Goal: Task Accomplishment & Management: Manage account settings

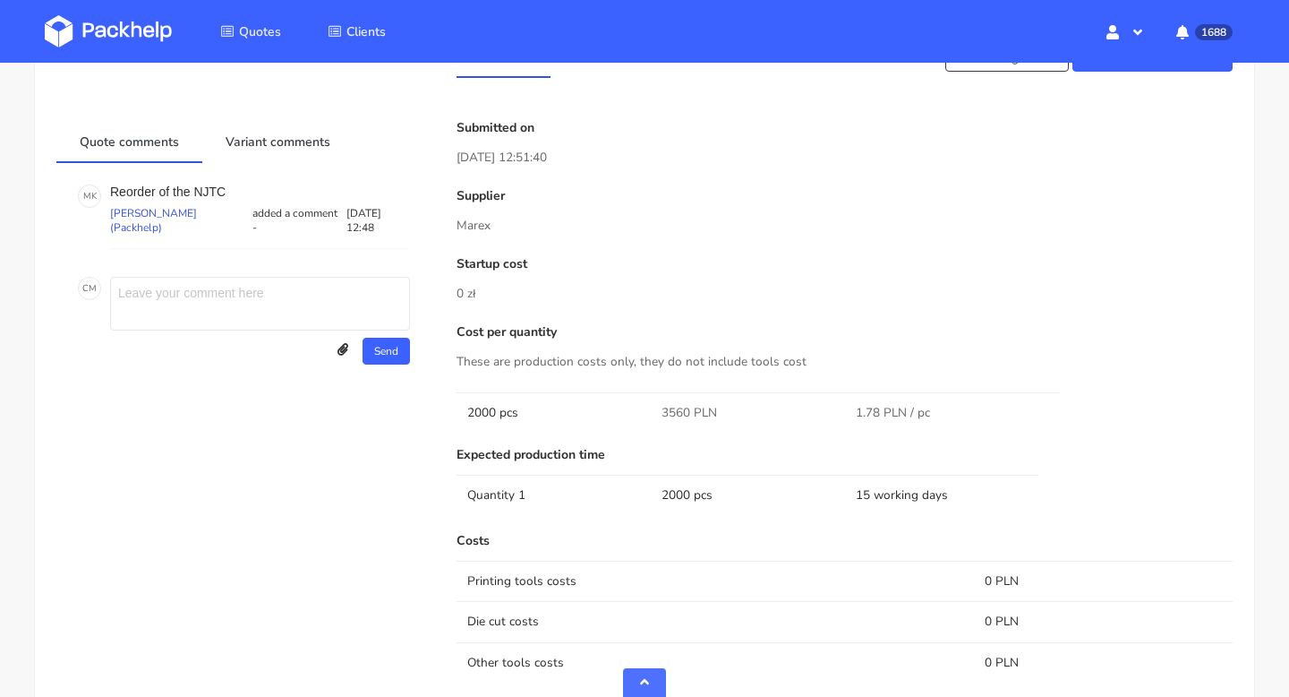
scroll to position [764, 0]
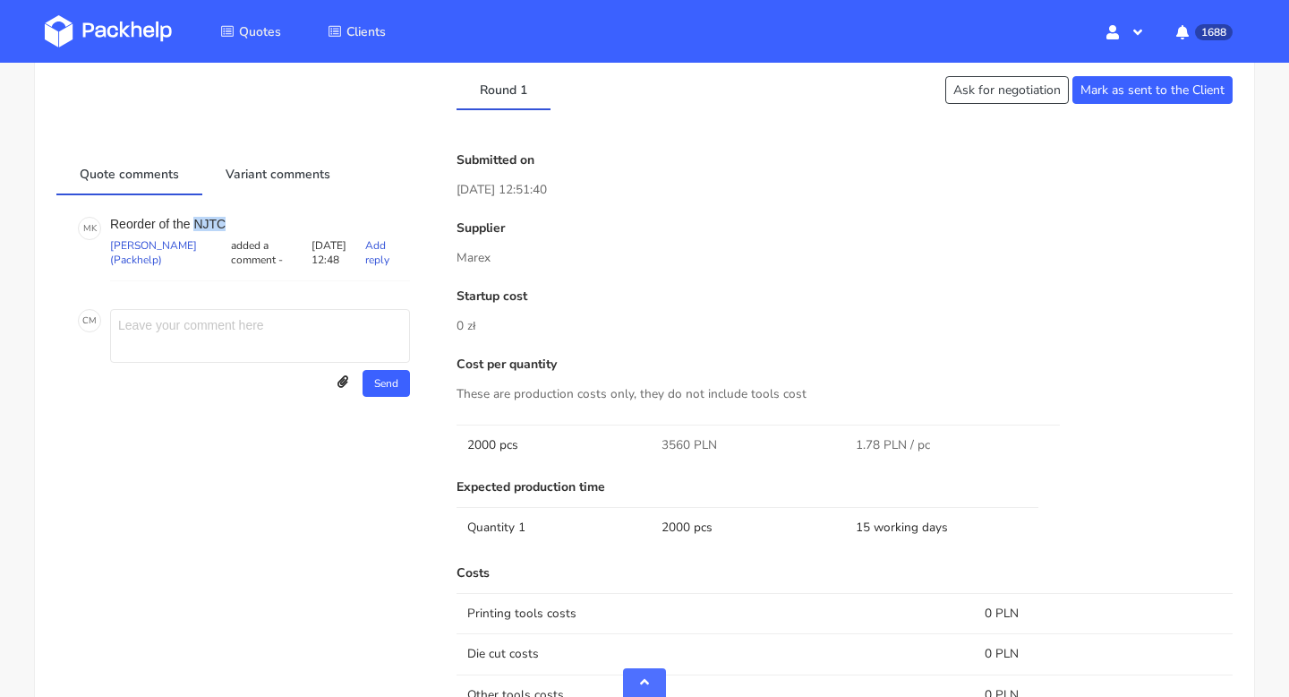
drag, startPoint x: 241, startPoint y: 218, endPoint x: 196, endPoint y: 218, distance: 44.8
click at [196, 218] on p "Reorder of the NJTC" at bounding box center [260, 224] width 300 height 14
copy p "NJTC"
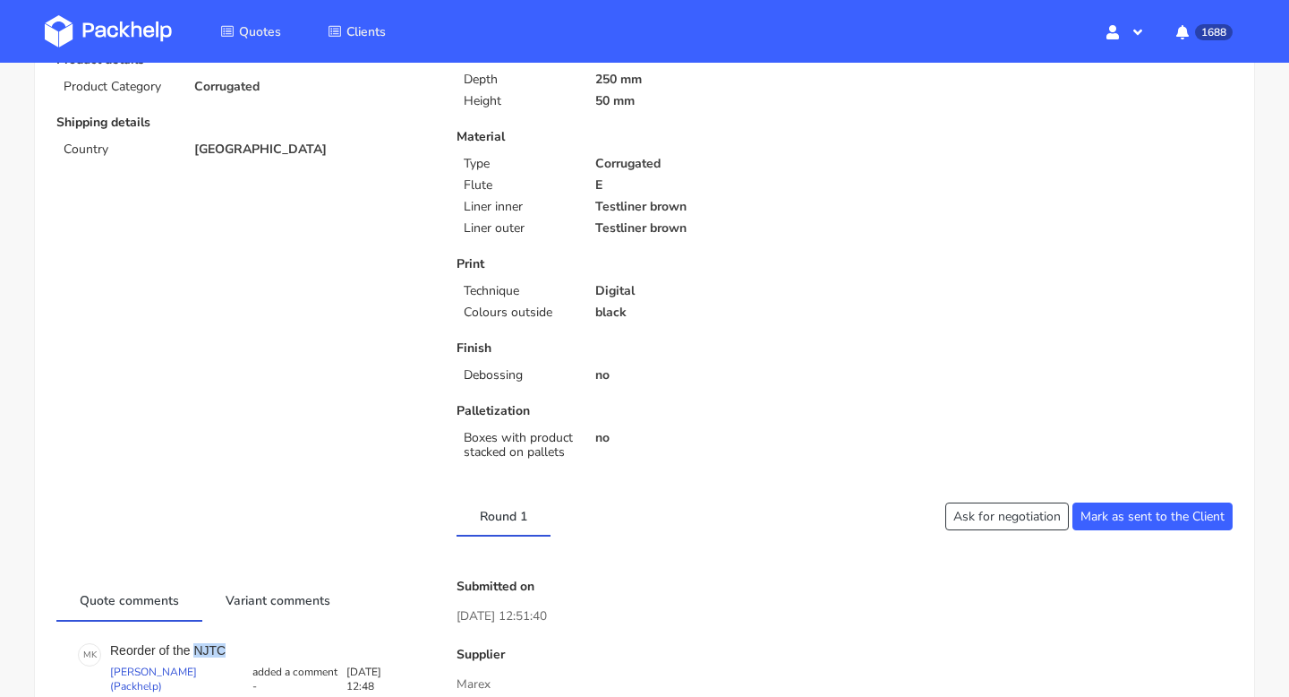
scroll to position [0, 0]
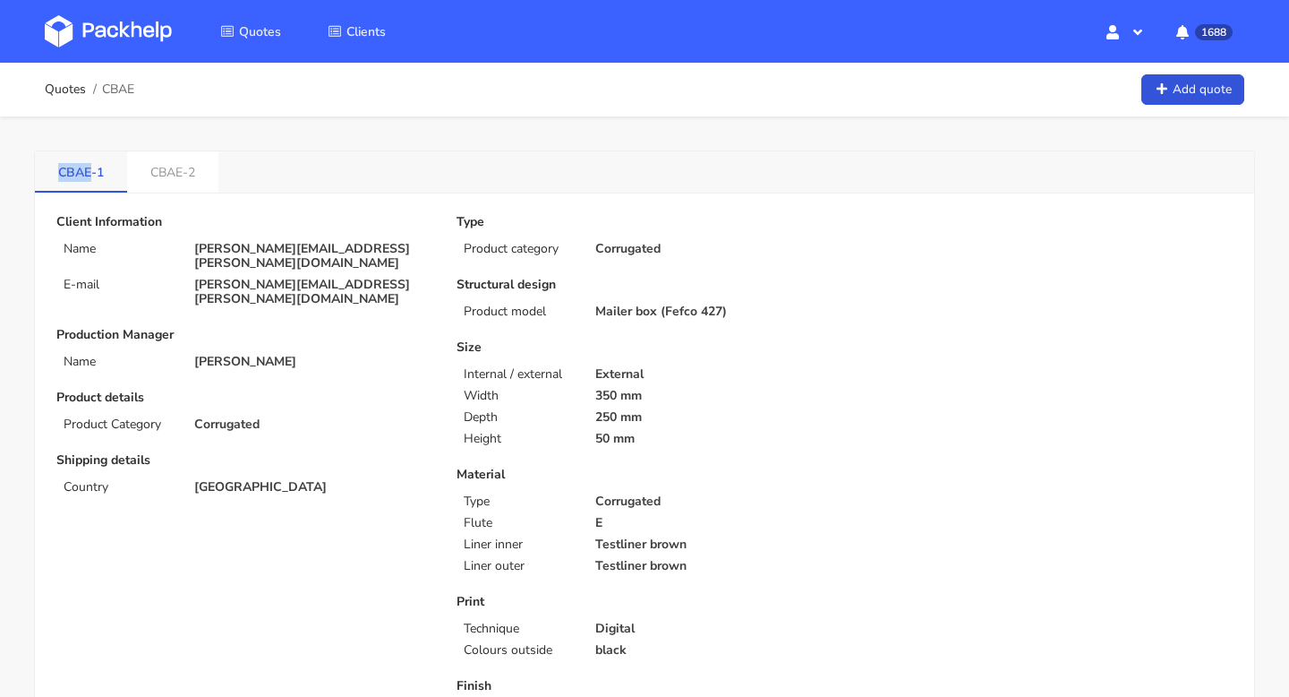
drag, startPoint x: 51, startPoint y: 165, endPoint x: 90, endPoint y: 173, distance: 40.2
click at [90, 174] on link "CBAE-1" at bounding box center [81, 170] width 92 height 39
copy link "CBAE"
drag, startPoint x: 202, startPoint y: 175, endPoint x: 141, endPoint y: 180, distance: 61.1
click at [141, 180] on link "CBAE-2" at bounding box center [172, 170] width 91 height 39
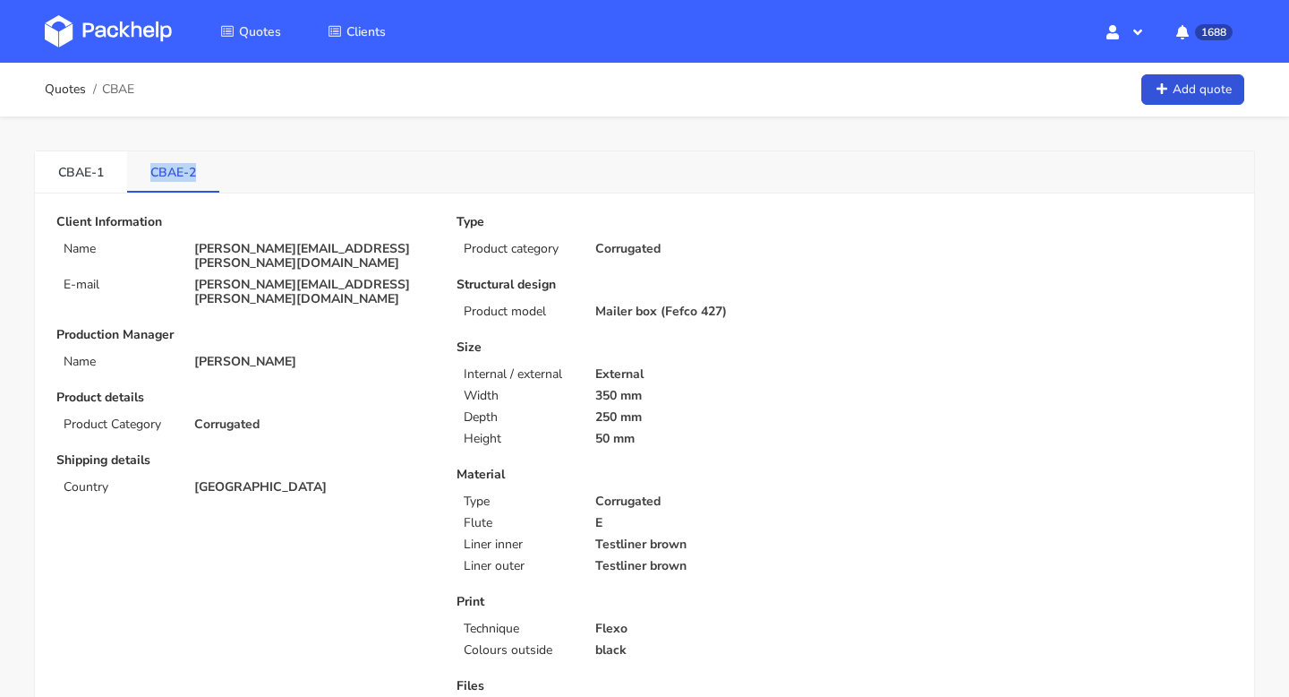
copy link "CBAE-2"
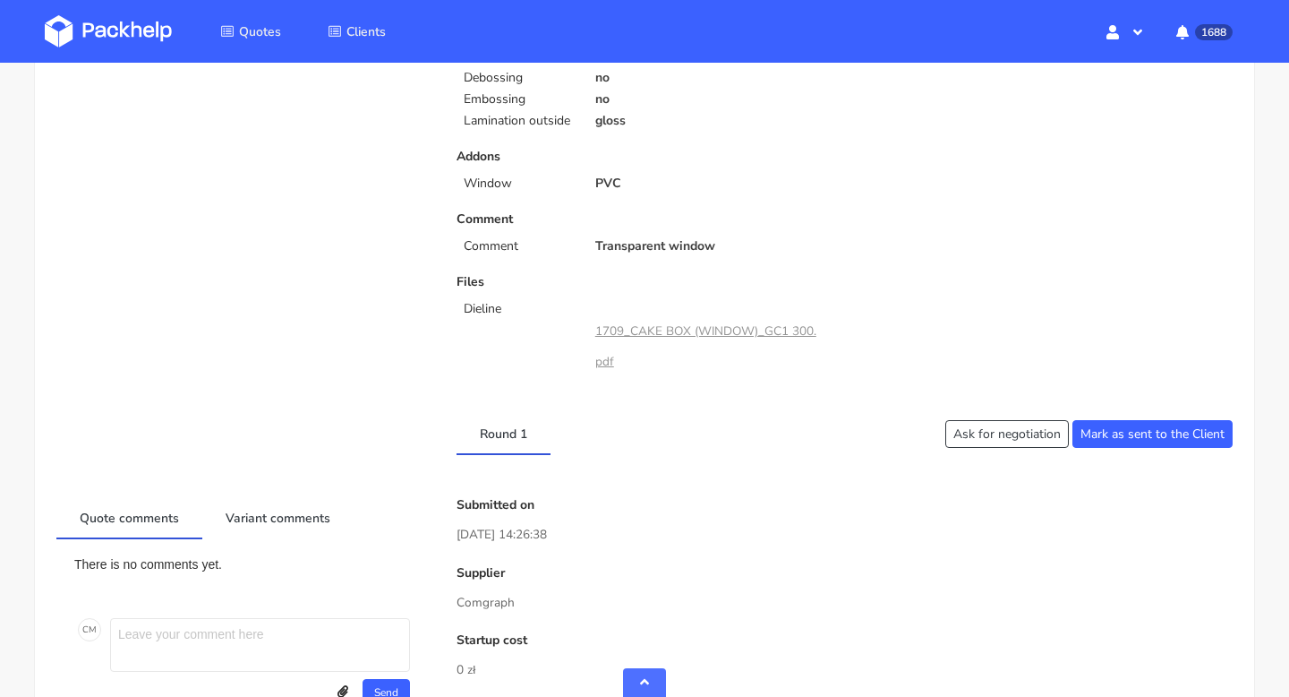
scroll to position [612, 0]
click at [707, 330] on link "1709_CAKE BOX (WINDOW)_GC1 300.pdf" at bounding box center [705, 347] width 221 height 47
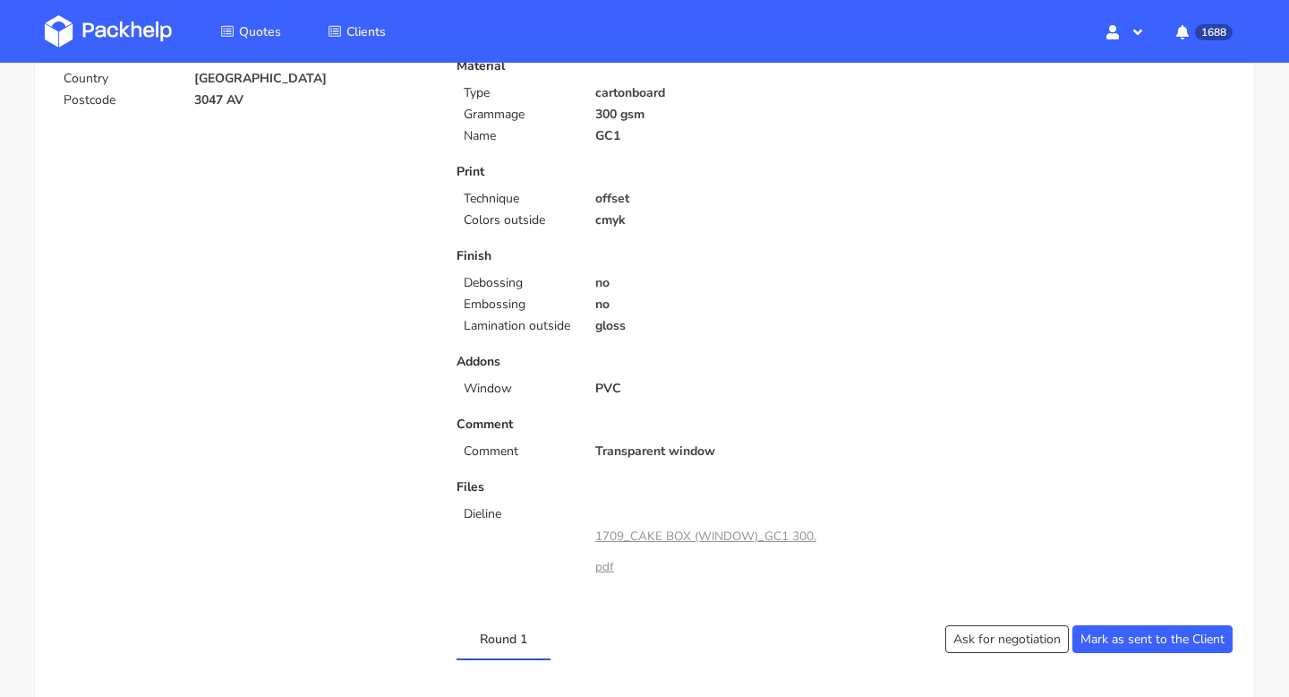
scroll to position [0, 0]
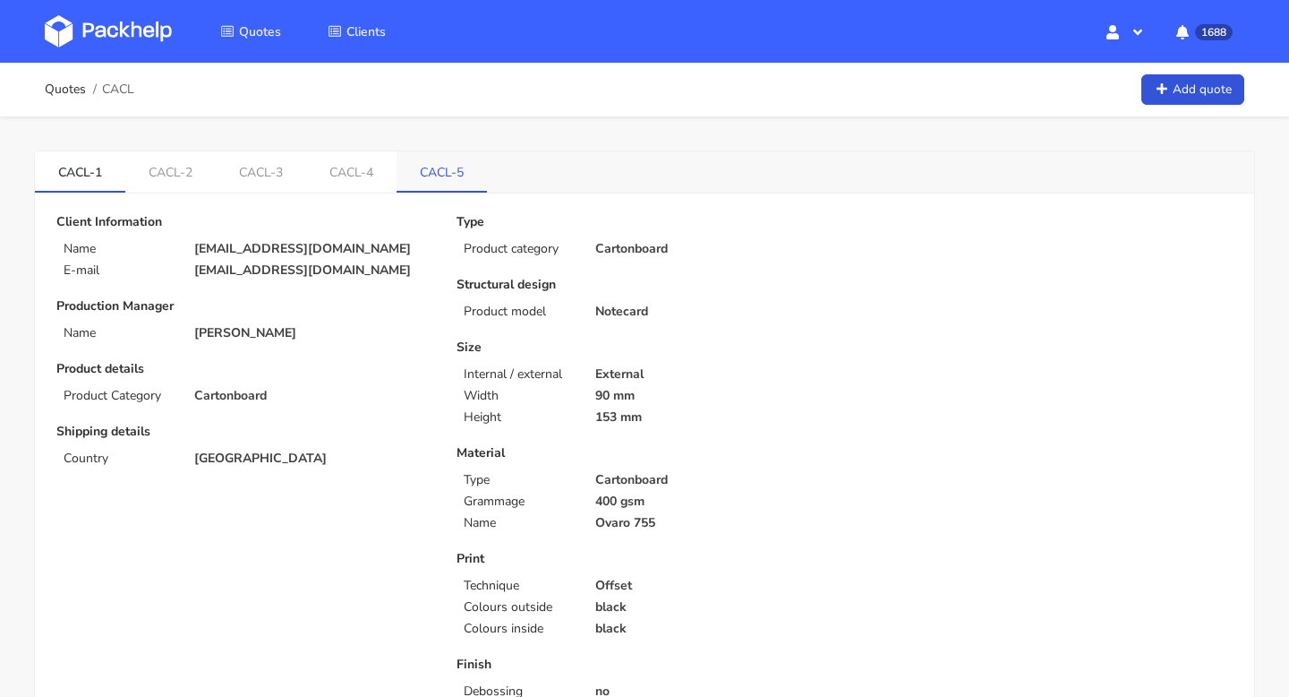
click at [435, 173] on link "CACL-5" at bounding box center [442, 170] width 90 height 39
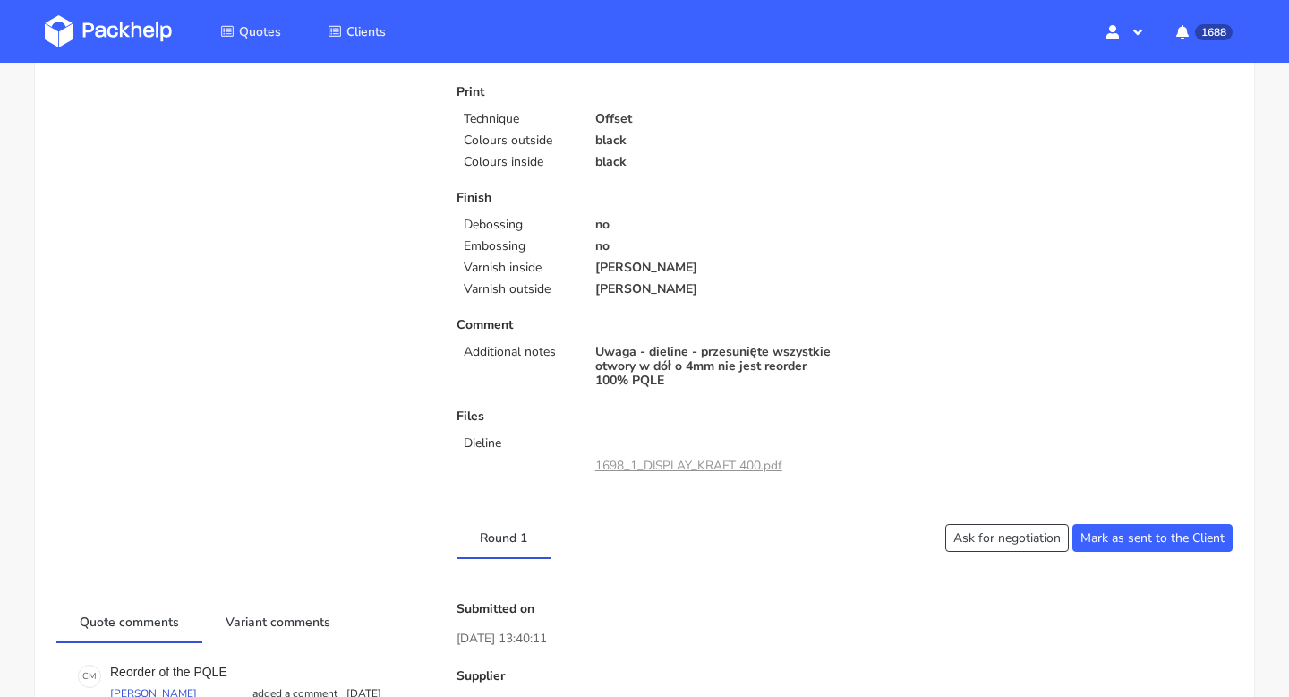
scroll to position [589, 0]
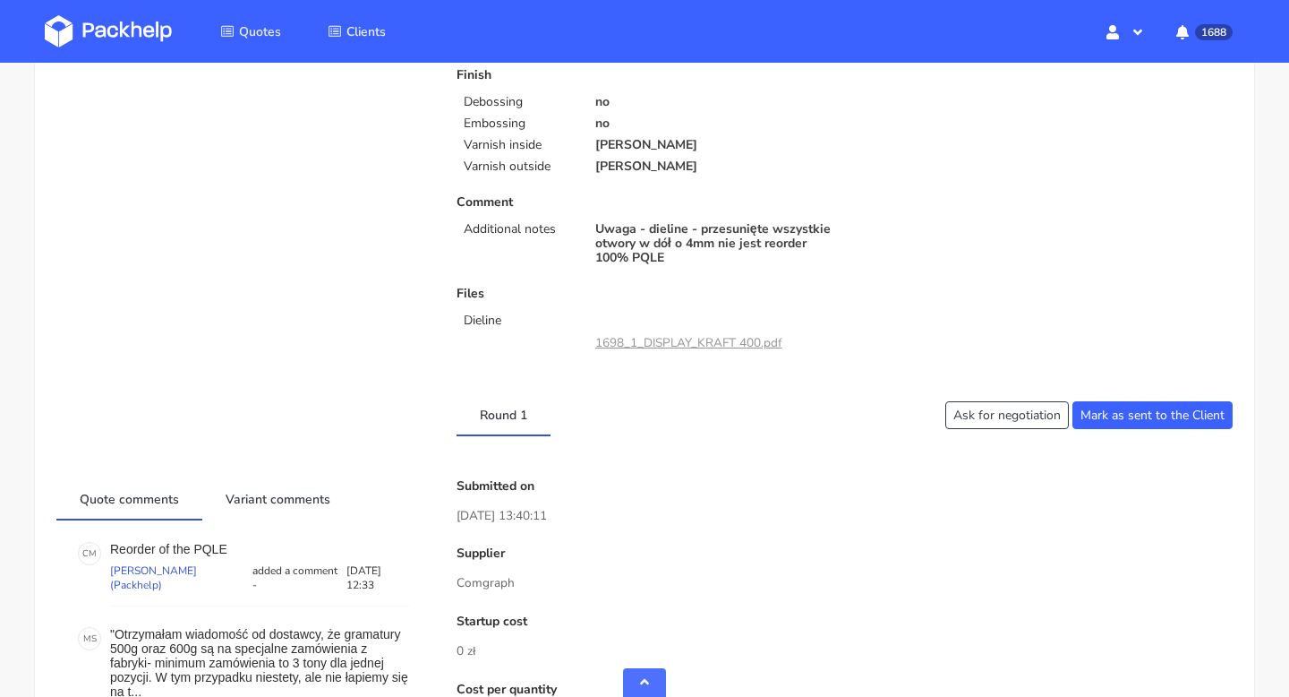
click at [702, 333] on div "1698_1_DISPLAY_KRAFT 400.pdf" at bounding box center [688, 343] width 187 height 30
click at [698, 350] on link "1698_1_DISPLAY_KRAFT 400.pdf" at bounding box center [688, 342] width 187 height 17
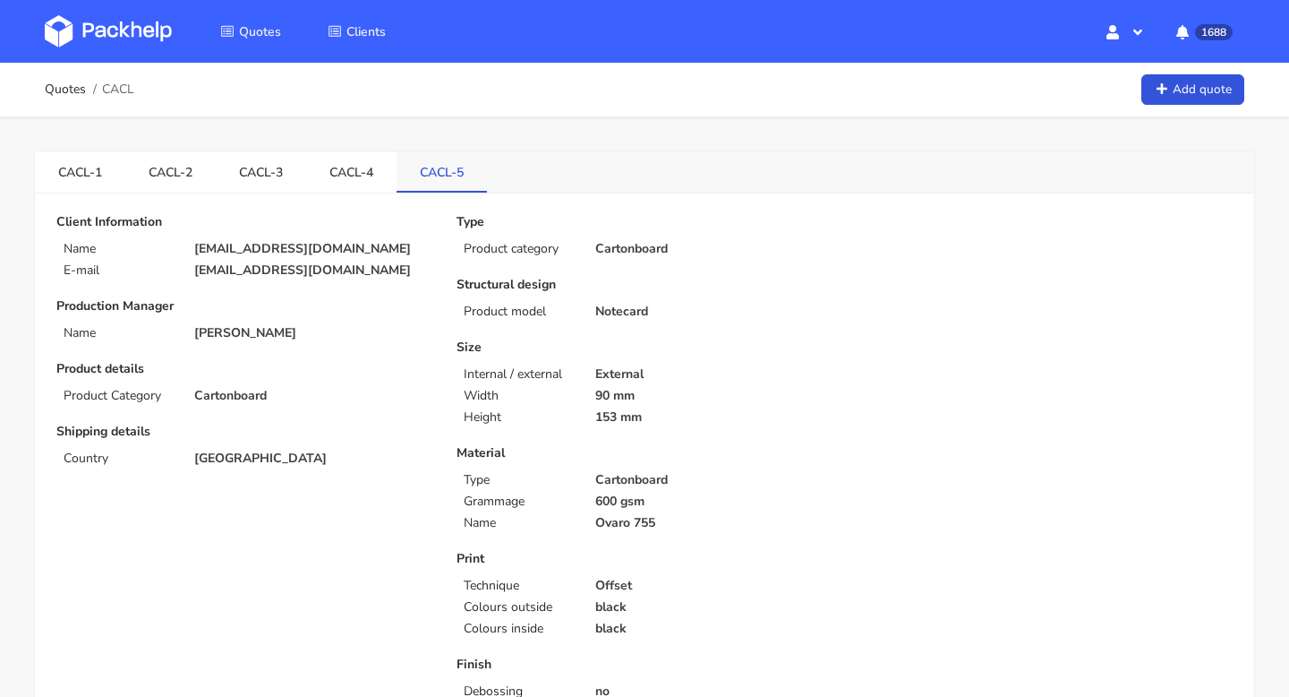
drag, startPoint x: 409, startPoint y: 182, endPoint x: 486, endPoint y: 182, distance: 77.0
click at [486, 182] on link "CACL-5" at bounding box center [442, 170] width 90 height 39
drag, startPoint x: 418, startPoint y: 169, endPoint x: 468, endPoint y: 170, distance: 50.1
click at [468, 170] on link "CACL-5" at bounding box center [442, 170] width 90 height 39
copy link "CACL-5"
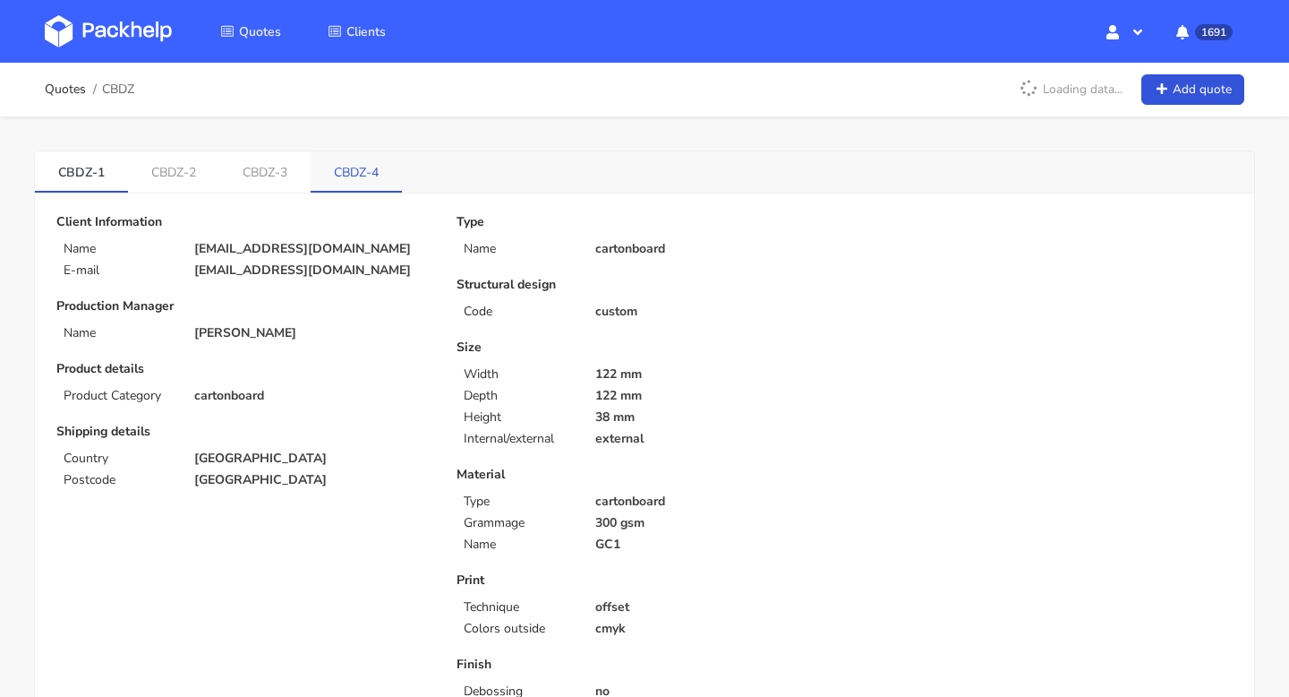
click at [347, 186] on link "CBDZ-4" at bounding box center [356, 170] width 91 height 39
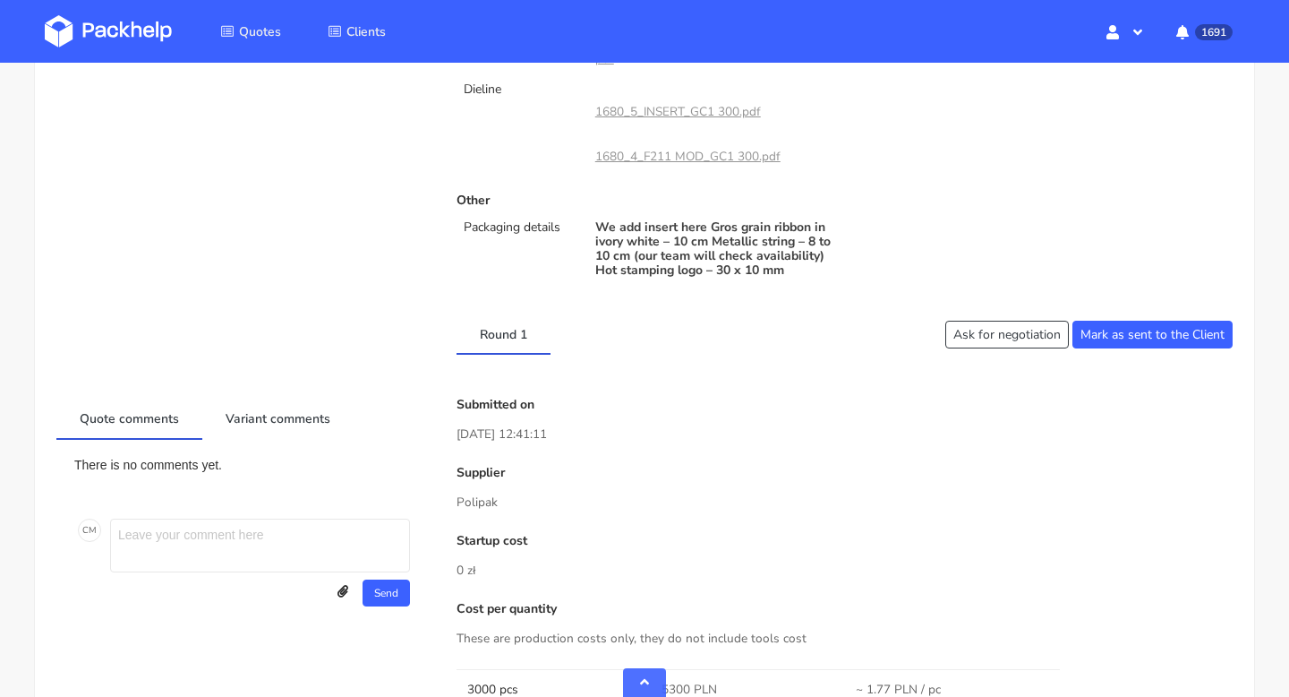
scroll to position [945, 0]
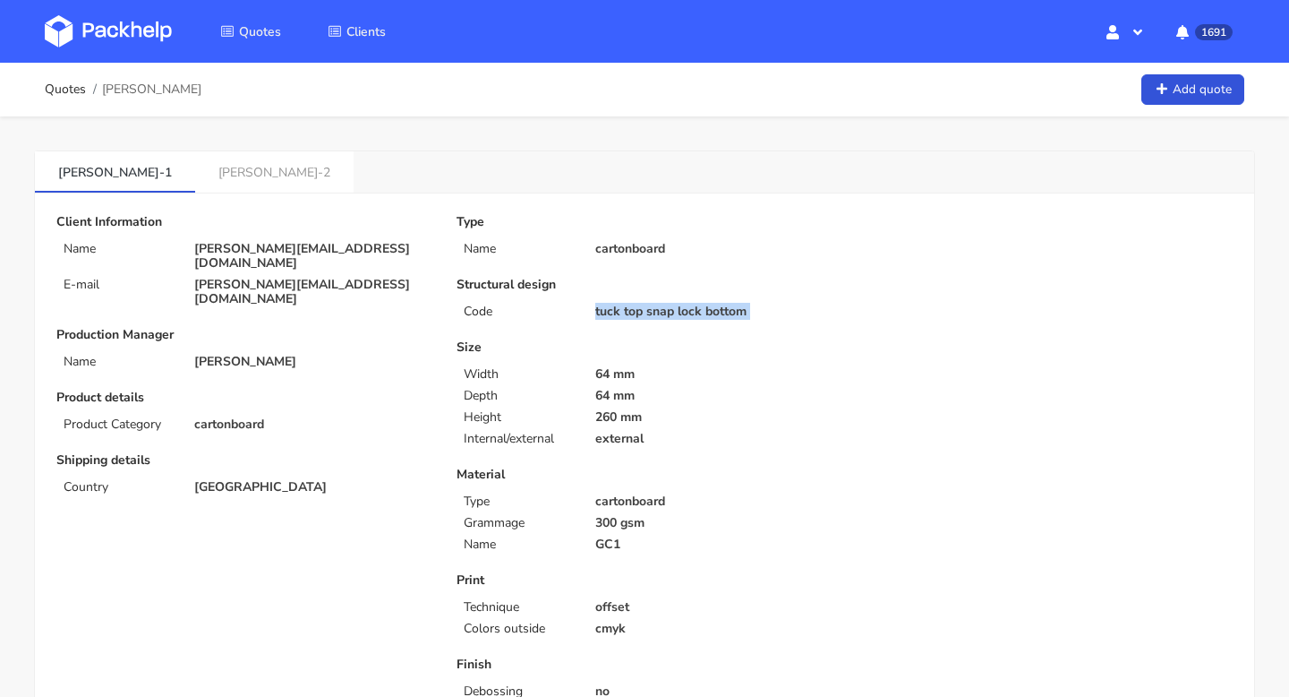
drag, startPoint x: 587, startPoint y: 312, endPoint x: 841, endPoint y: 321, distance: 253.6
click at [841, 321] on div "Type Name cartonboard Structural design Code tuck top snap lock bottom Size Wid…" at bounding box center [644, 566] width 400 height 702
copy div "tuck top snap lock bottom"
click at [195, 173] on link "CAIN-2" at bounding box center [274, 170] width 158 height 39
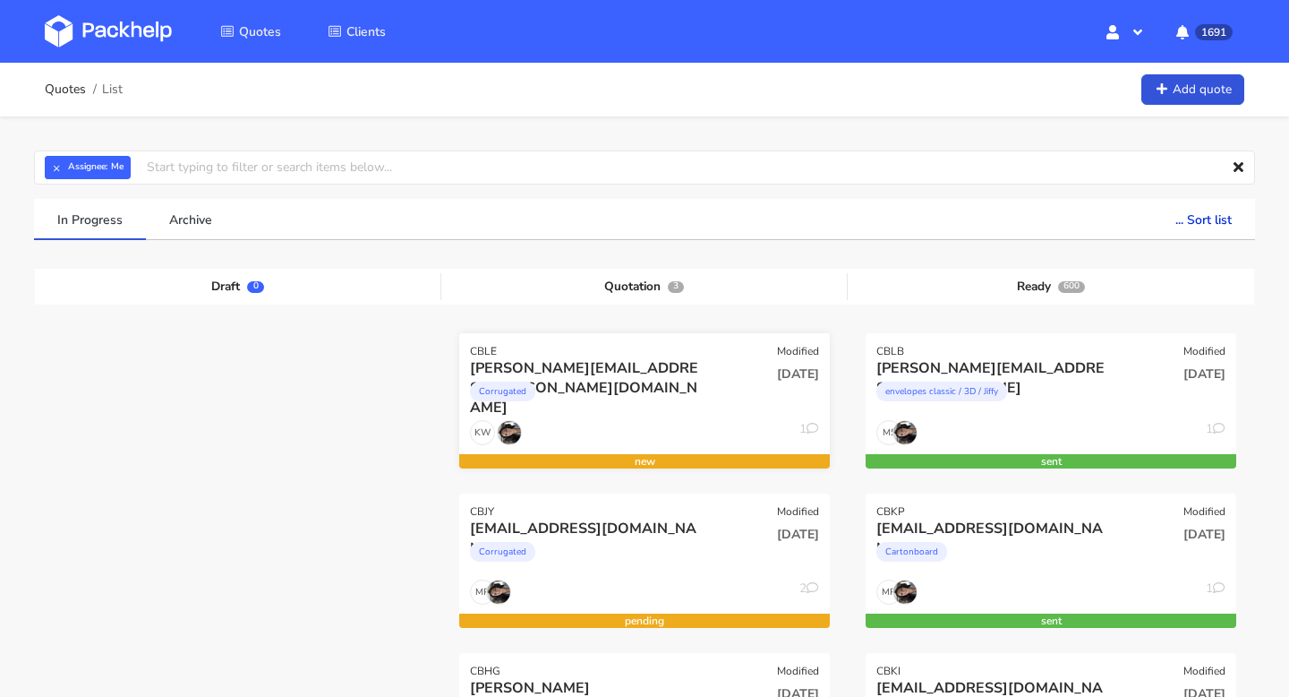
click at [585, 392] on div "Corrugated" at bounding box center [588, 396] width 237 height 36
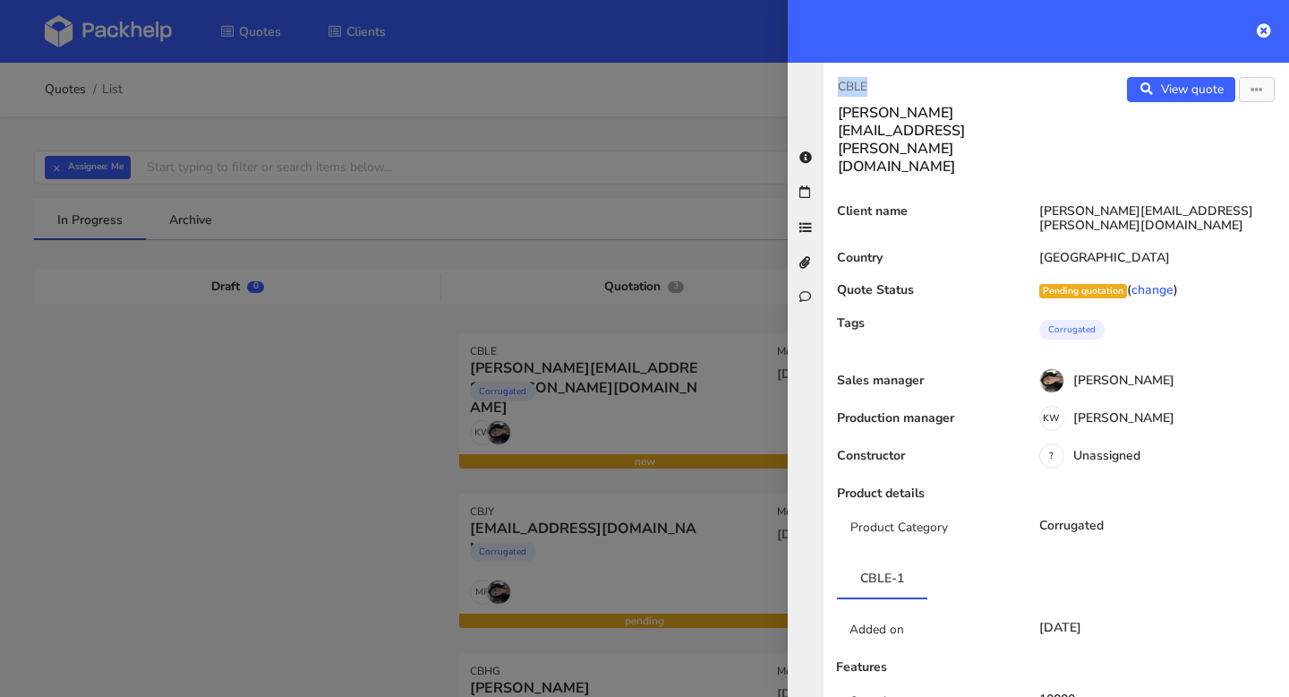
drag, startPoint x: 884, startPoint y: 83, endPoint x: 820, endPoint y: 83, distance: 63.6
click at [820, 83] on div "CBLE carlos.garcia@bfuturist.com View quote Edit quote Client name carlos.garci…" at bounding box center [1038, 380] width 501 height 634
copy p "CBLE"
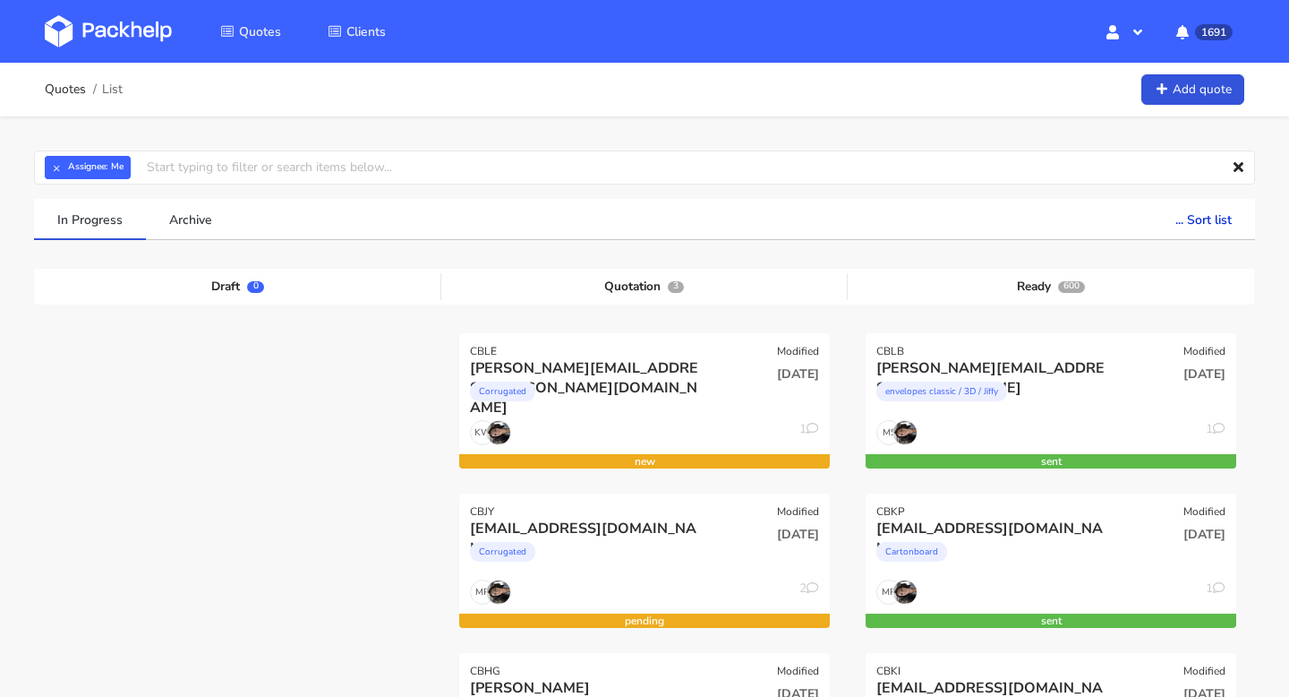
click at [687, 385] on div "Corrugated" at bounding box center [588, 396] width 237 height 36
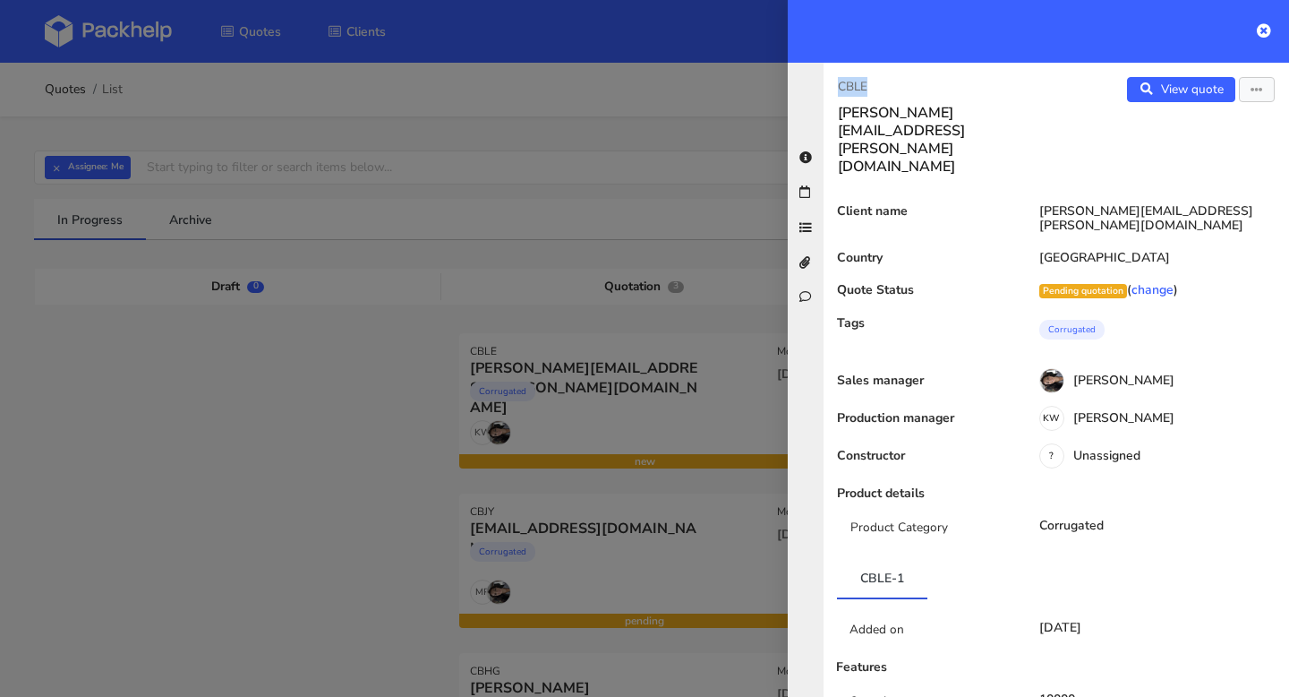
drag, startPoint x: 875, startPoint y: 82, endPoint x: 836, endPoint y: 82, distance: 38.5
click at [836, 82] on div "CBLE [PERSON_NAME][EMAIL_ADDRESS][PERSON_NAME][DOMAIN_NAME]" at bounding box center [940, 126] width 233 height 98
copy p "CBLE"
click at [1177, 98] on link "View quote" at bounding box center [1181, 89] width 108 height 25
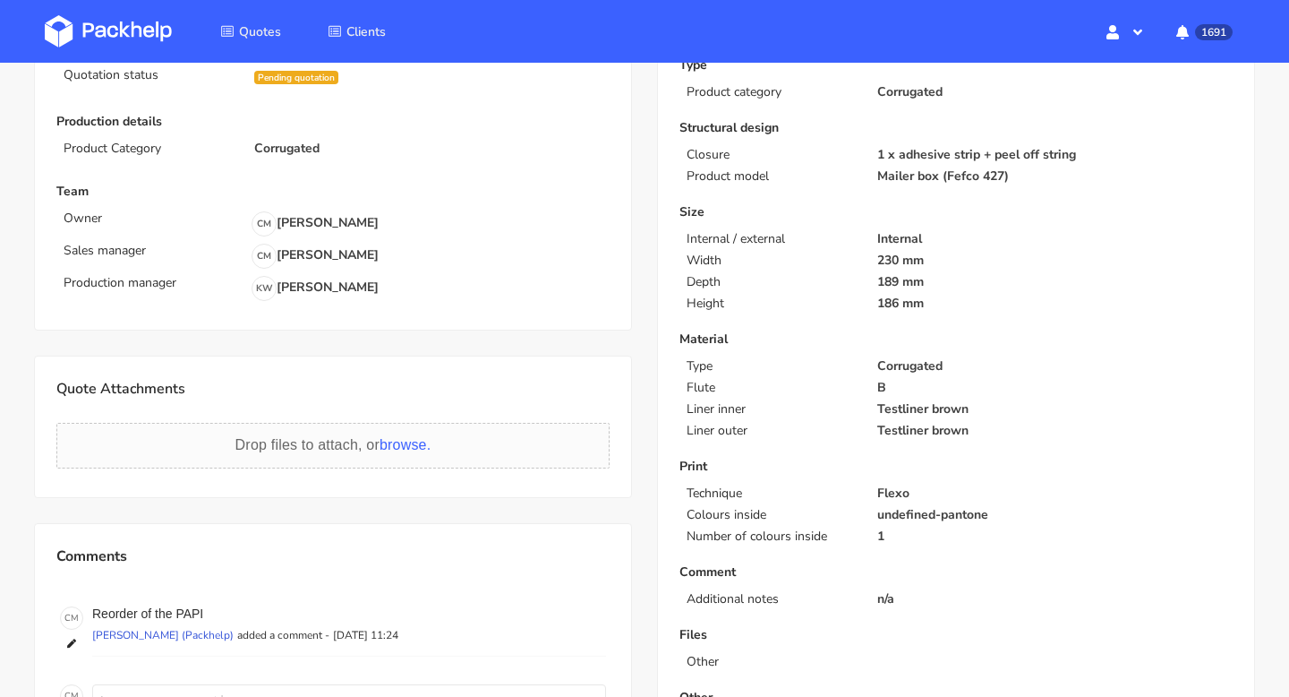
scroll to position [254, 0]
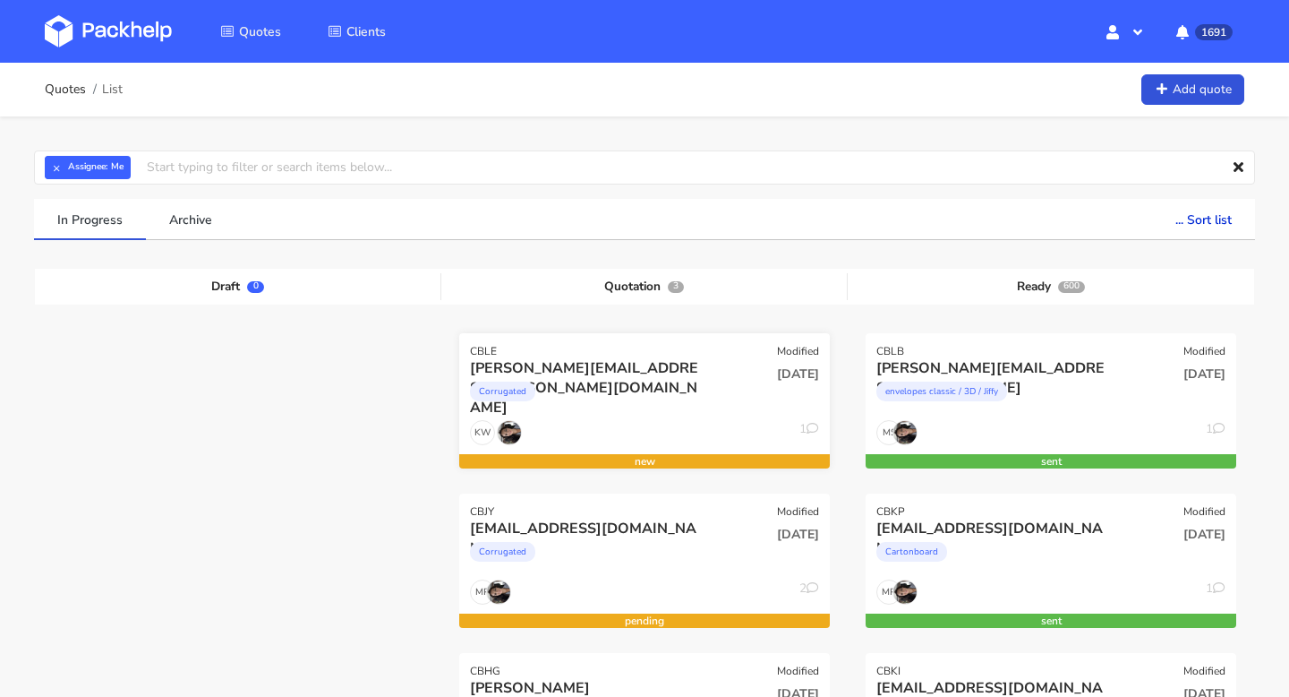
click at [642, 421] on div "KW 1" at bounding box center [644, 437] width 371 height 34
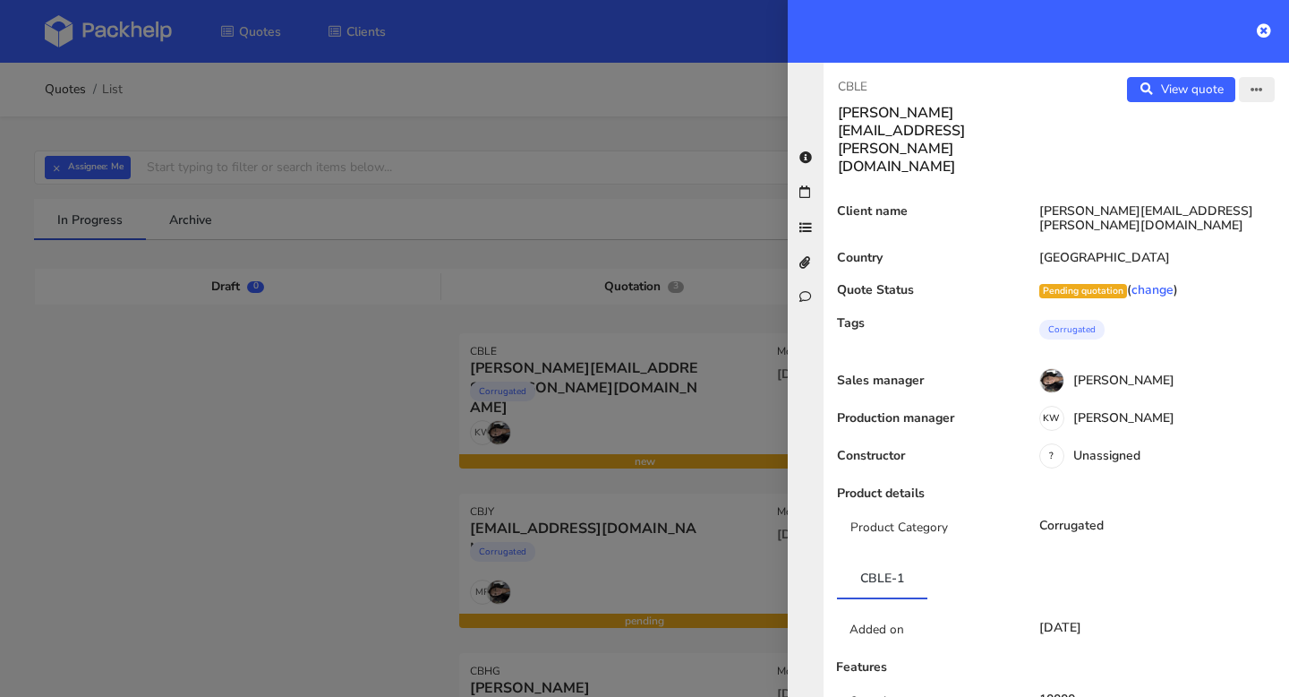
click at [1246, 89] on button "button" at bounding box center [1257, 89] width 36 height 25
click at [1214, 124] on link "Edit quote" at bounding box center [1199, 127] width 158 height 30
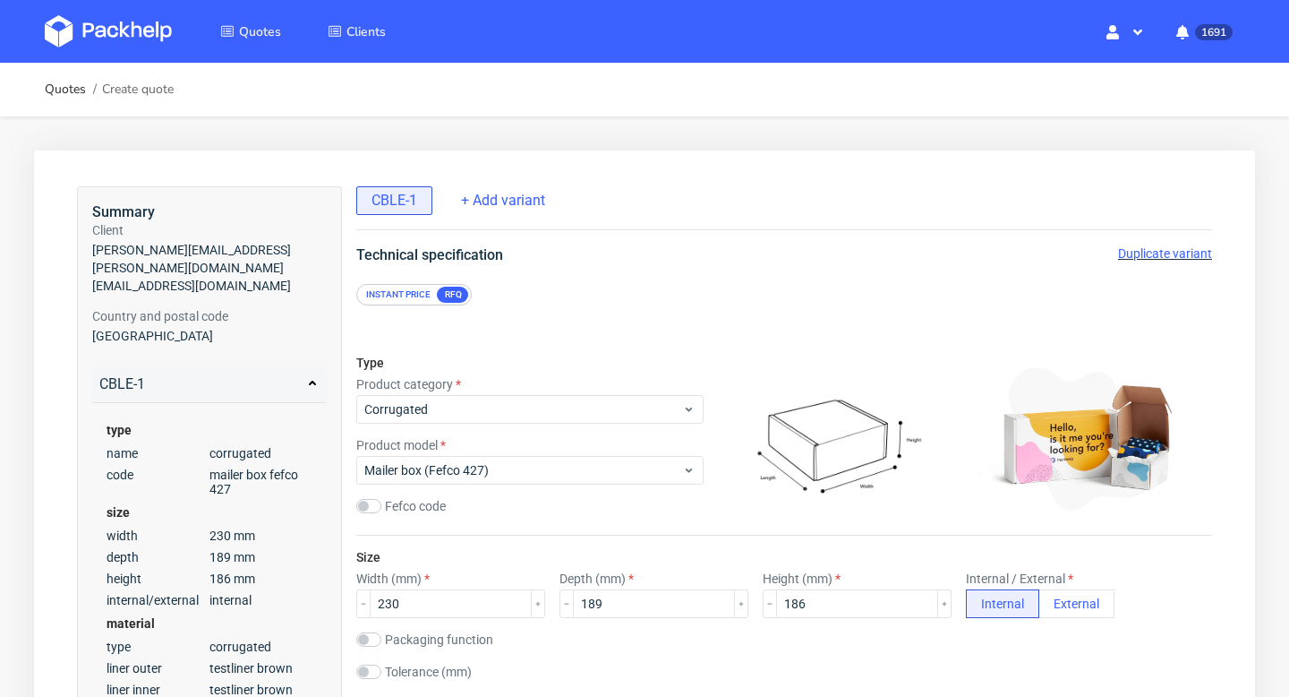
click at [1160, 258] on span "Duplicate variant" at bounding box center [1165, 253] width 94 height 14
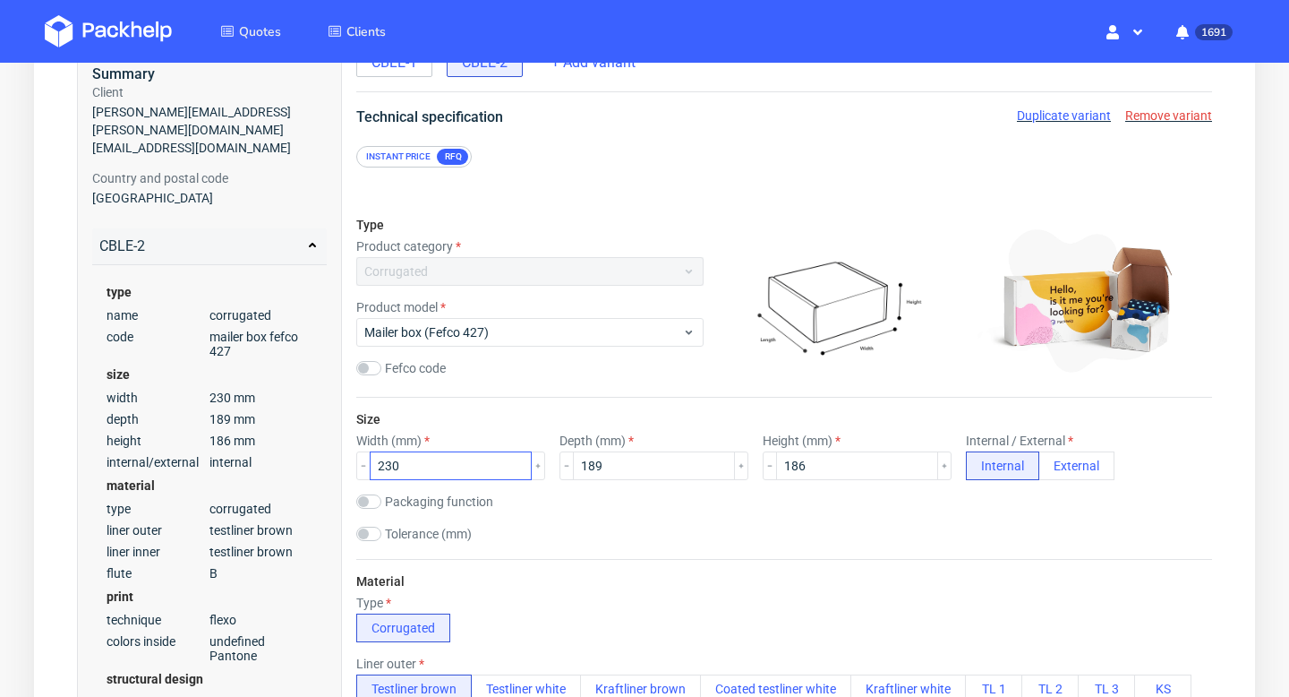
scroll to position [150, 0]
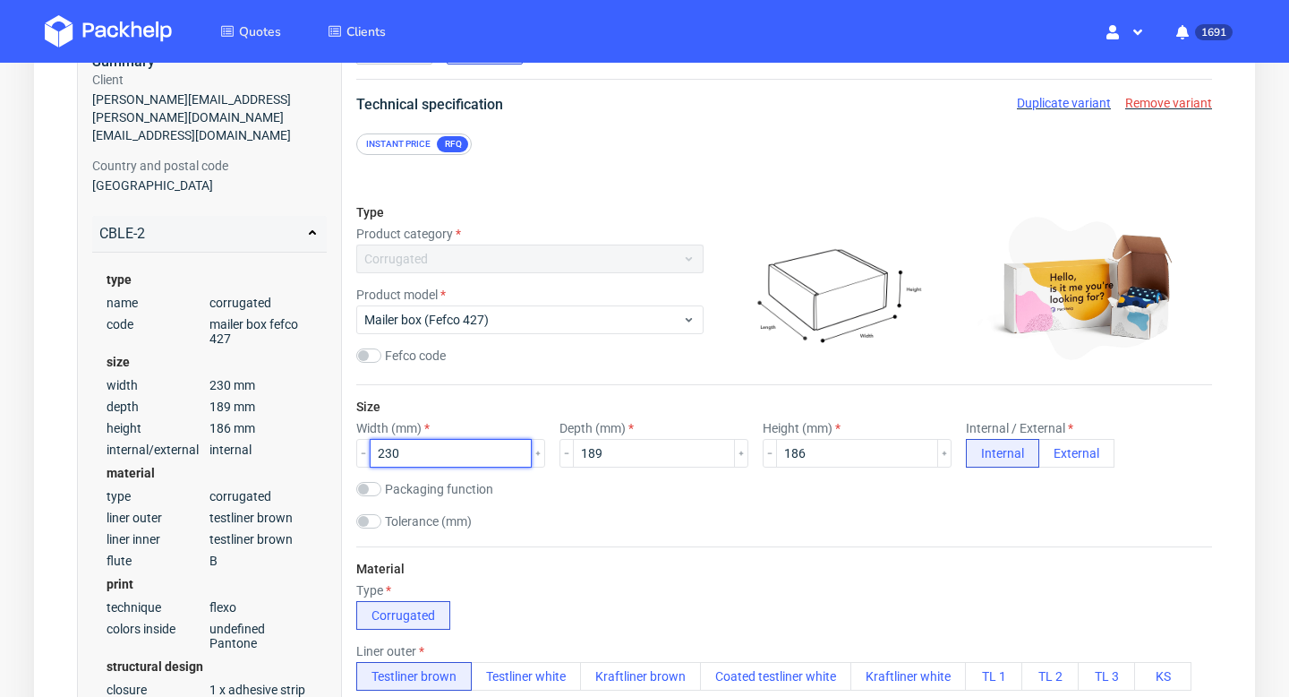
click at [409, 454] on input "230" at bounding box center [451, 453] width 162 height 29
type input "330"
click at [597, 465] on input "189" at bounding box center [654, 453] width 162 height 29
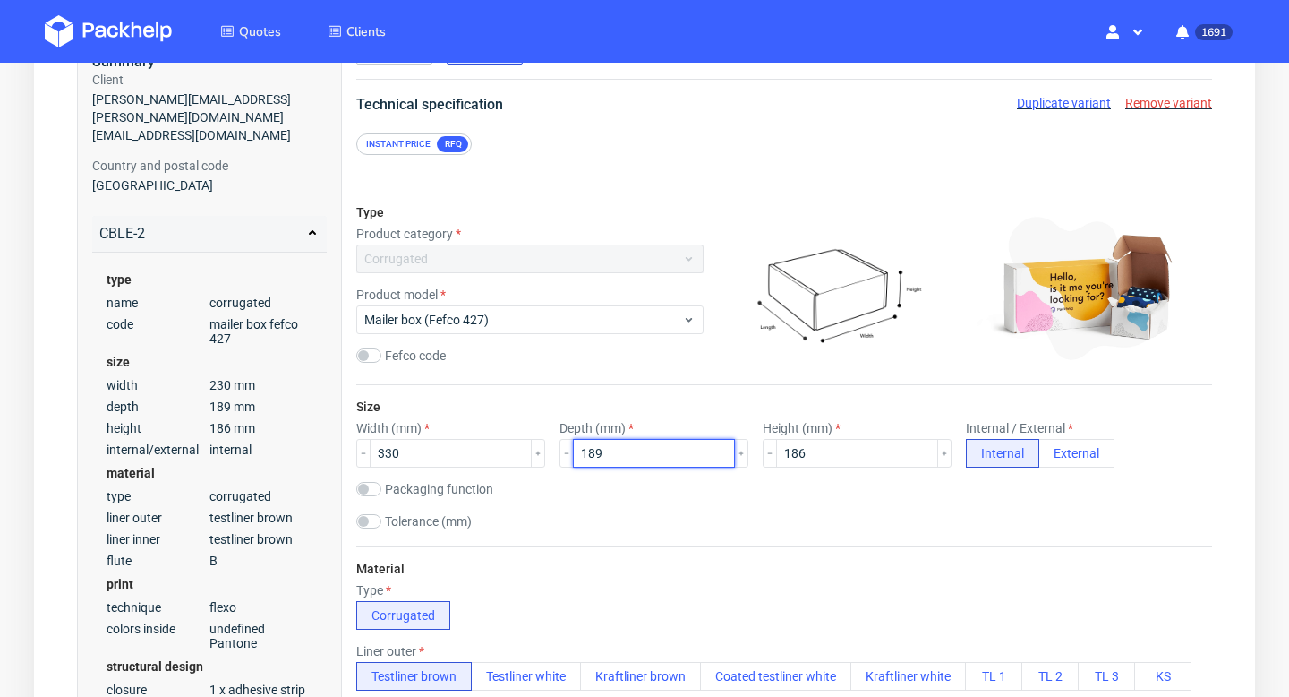
click at [597, 463] on input "189" at bounding box center [654, 453] width 162 height 29
click at [594, 444] on input "189" at bounding box center [654, 453] width 162 height 29
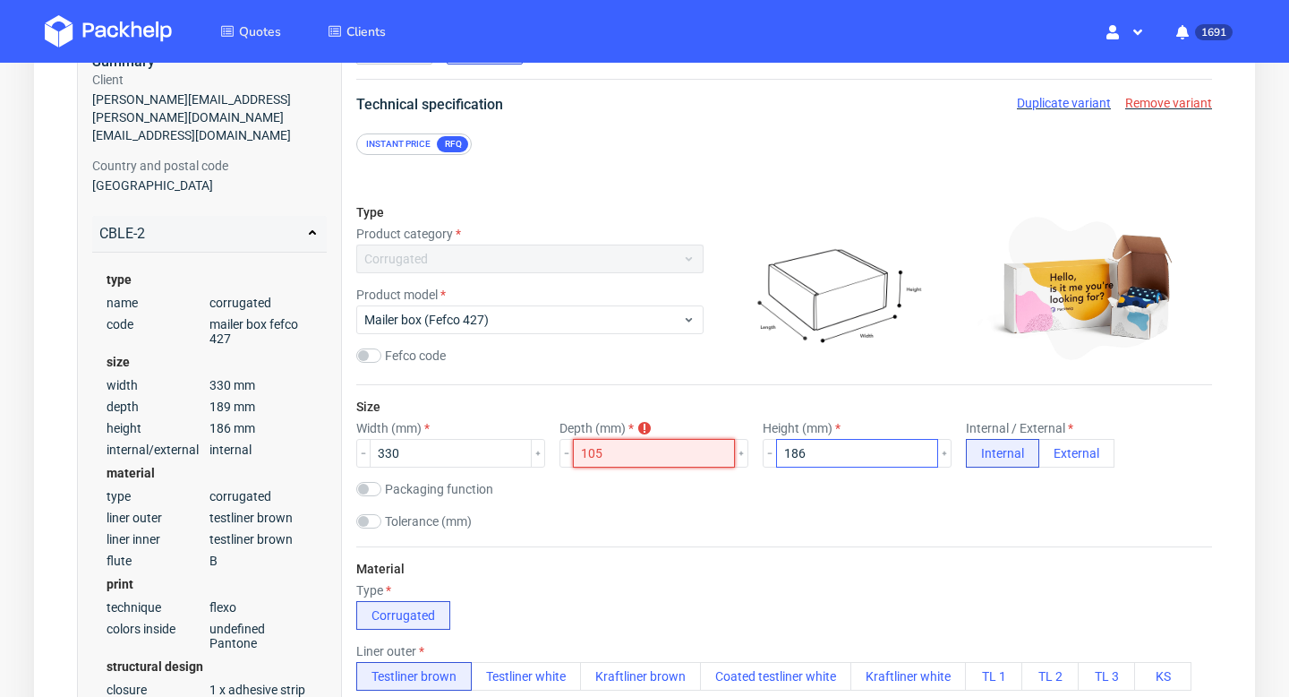
type input "105"
click at [792, 450] on input "186" at bounding box center [857, 453] width 162 height 29
click at [792, 451] on input "186" at bounding box center [857, 453] width 162 height 29
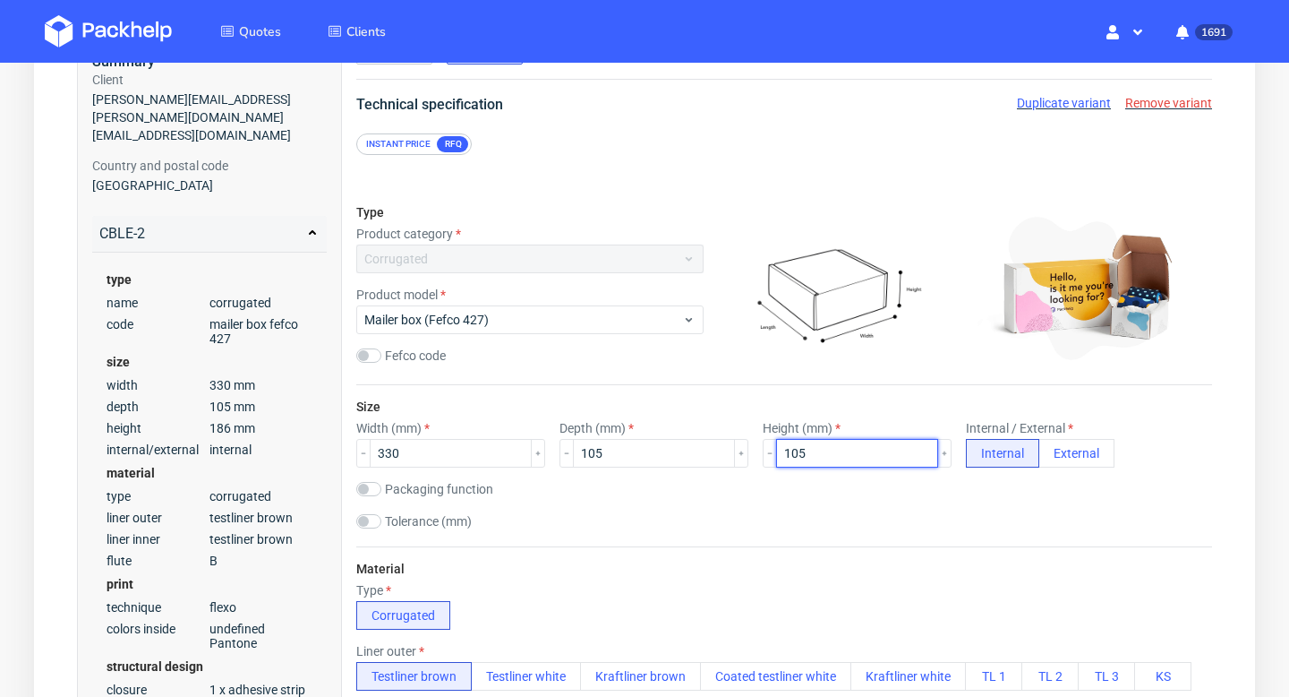
type input "105"
click at [749, 496] on div "Packaging function Product packaging Shipping packaging" at bounding box center [784, 491] width 856 height 18
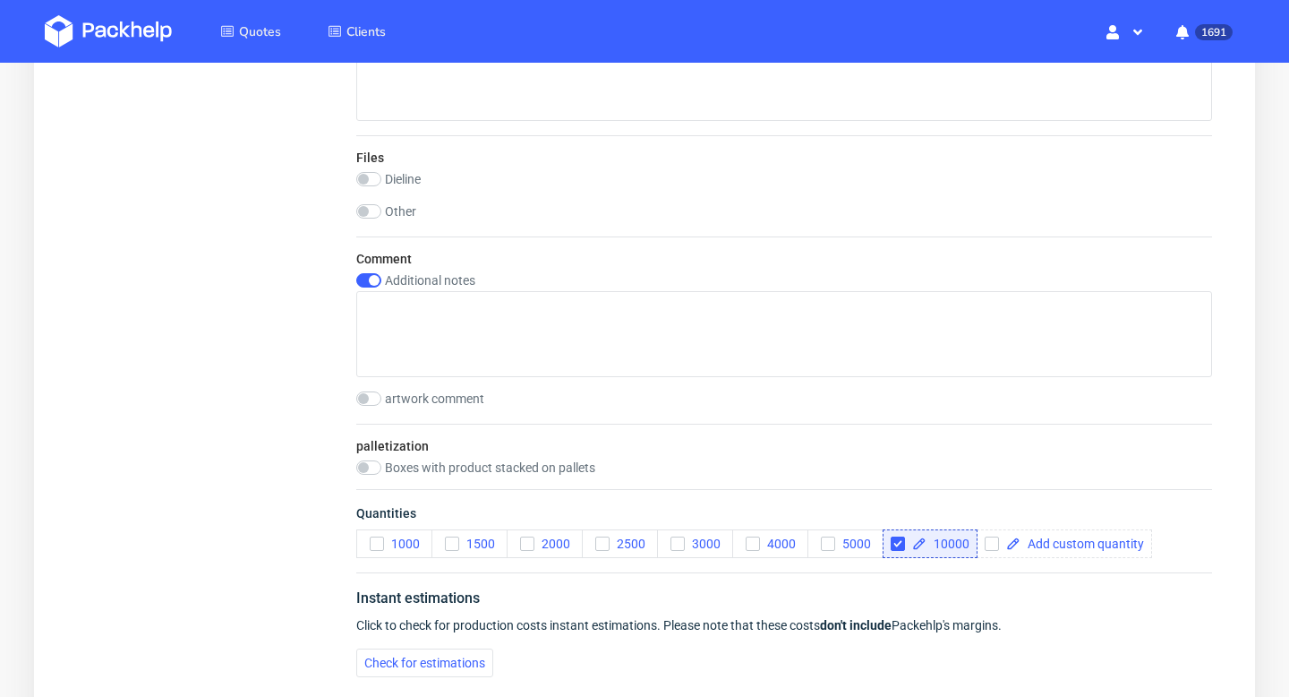
scroll to position [1904, 0]
click at [827, 543] on use "button" at bounding box center [828, 543] width 8 height 6
click at [906, 543] on div at bounding box center [901, 542] width 21 height 14
click at [900, 543] on input "checkbox" at bounding box center [898, 542] width 14 height 14
checkbox input "false"
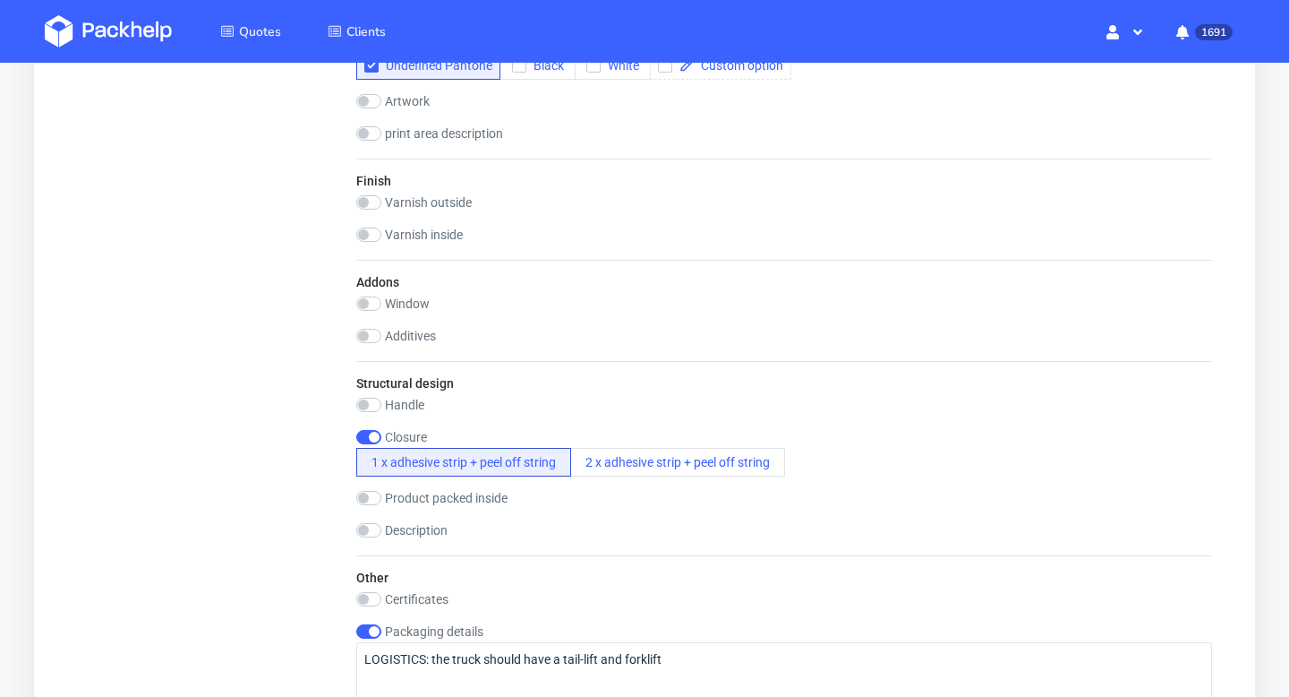
scroll to position [2122, 0]
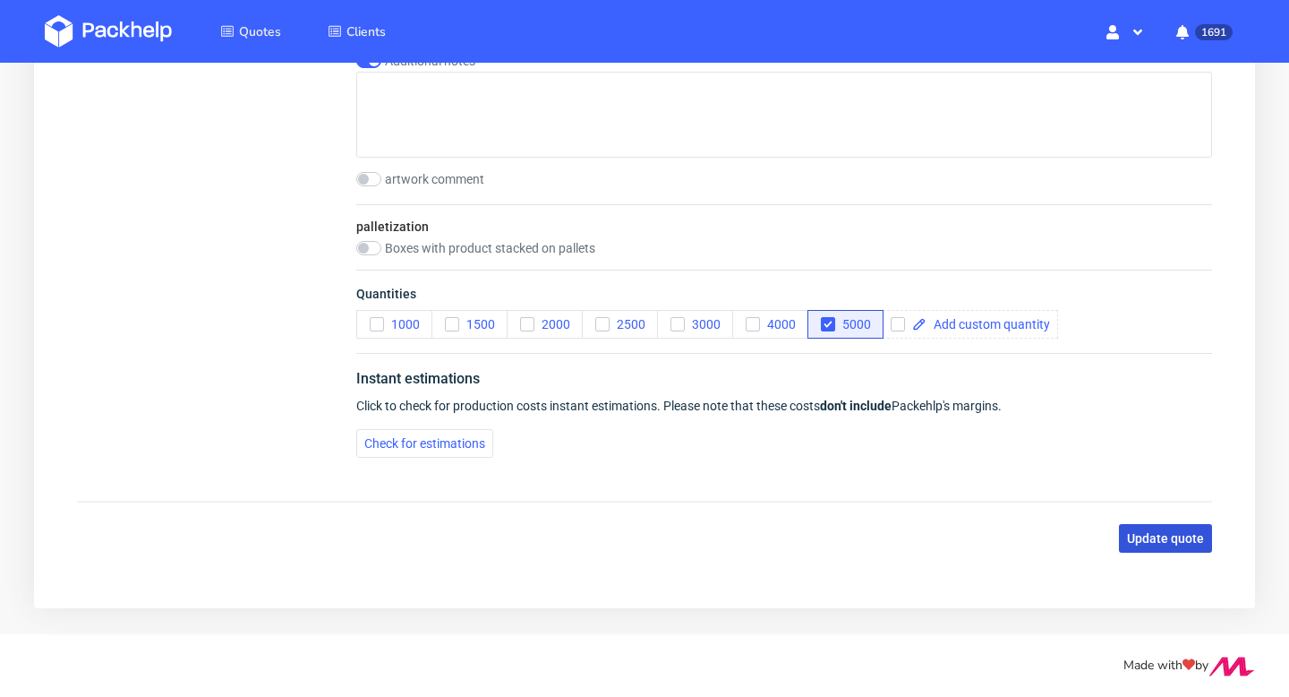
click at [1154, 546] on button "Update quote" at bounding box center [1165, 538] width 93 height 29
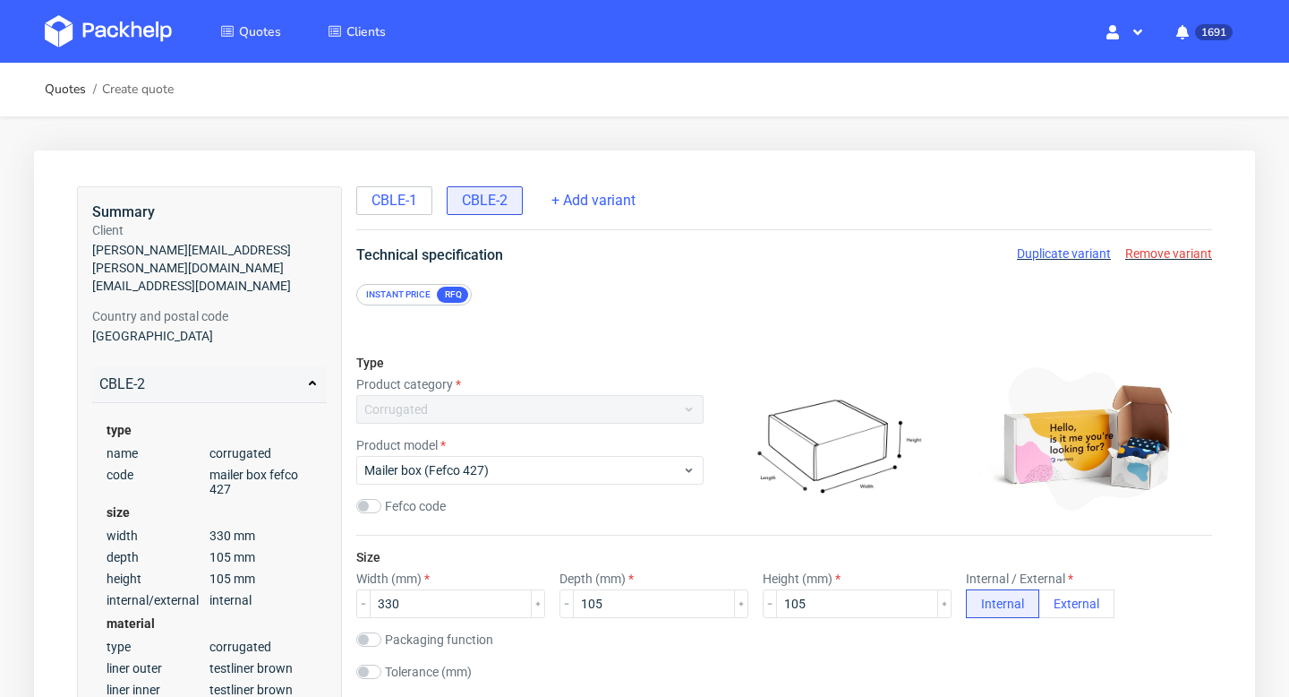
scroll to position [0, 0]
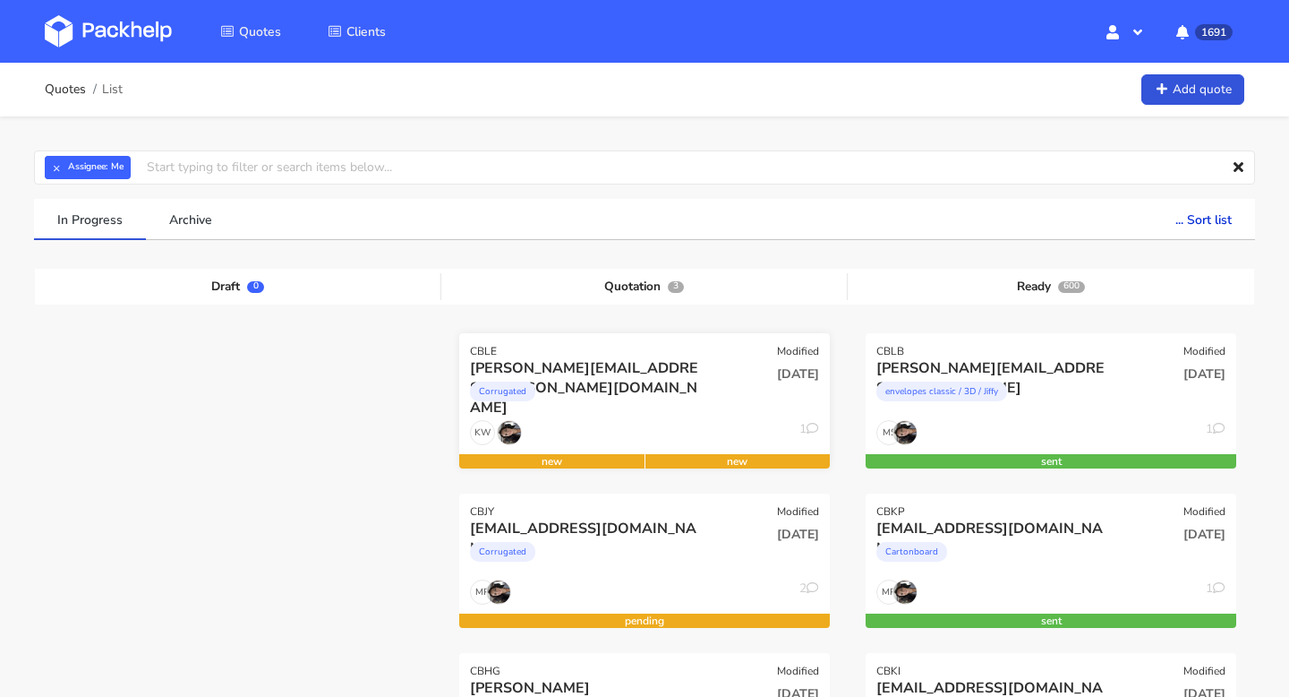
click at [731, 381] on div "16 Sep 2025" at bounding box center [769, 373] width 99 height 17
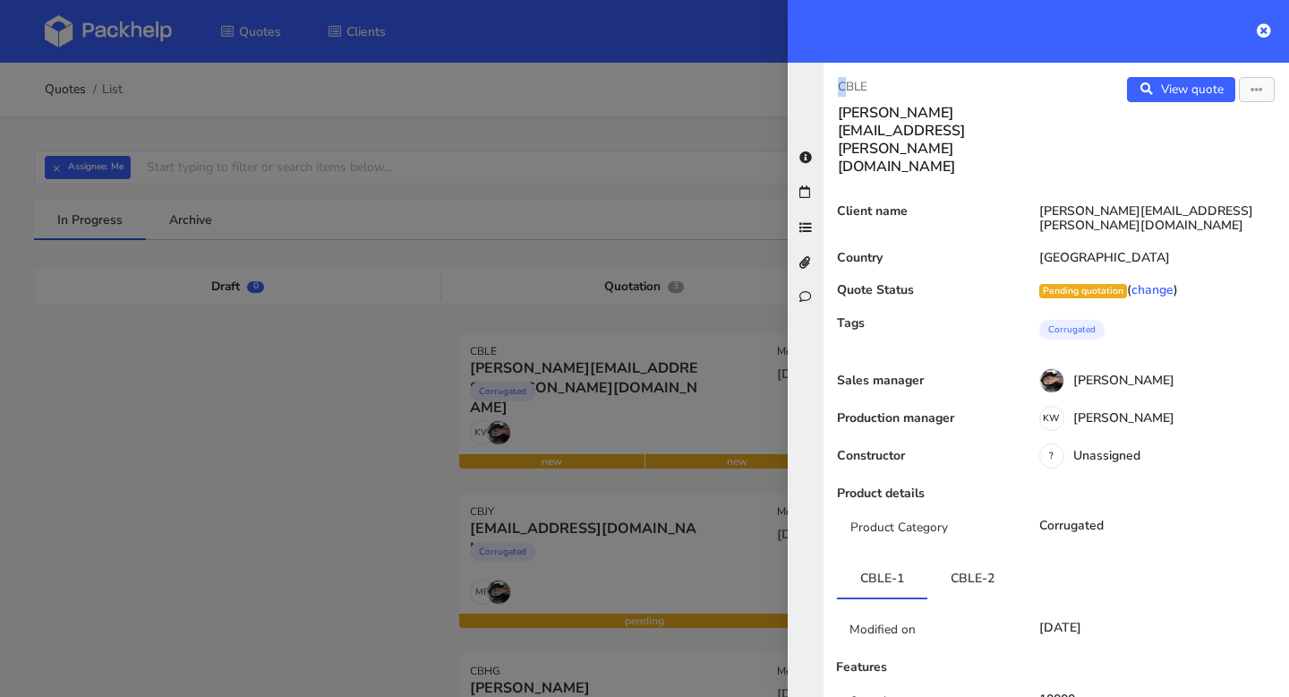
drag, startPoint x: 881, startPoint y: 71, endPoint x: 844, endPoint y: 84, distance: 39.1
click at [844, 84] on div "CBLE carlos.garcia@bfuturist.com View quote Edit quote Client name carlos.garci…" at bounding box center [1057, 380] width 466 height 634
click at [834, 84] on div "CBLE carlos.garcia@bfuturist.com" at bounding box center [940, 126] width 233 height 98
drag, startPoint x: 834, startPoint y: 84, endPoint x: 873, endPoint y: 84, distance: 38.5
click at [873, 84] on div "CBLE carlos.garcia@bfuturist.com" at bounding box center [940, 126] width 233 height 98
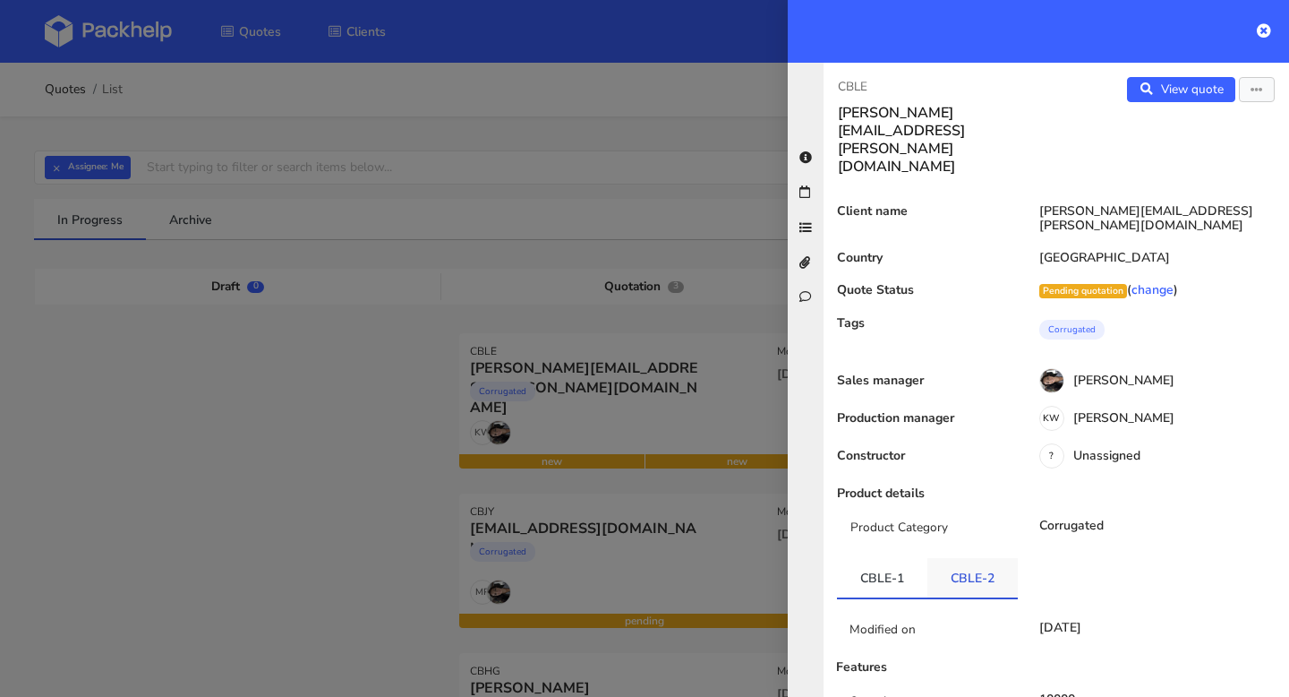
click at [973, 558] on link "CBLE-2" at bounding box center [973, 577] width 90 height 39
click at [1183, 87] on link "View quote" at bounding box center [1181, 89] width 108 height 25
click at [1260, 95] on icon "button" at bounding box center [1257, 90] width 13 height 13
click at [1202, 124] on link "Edit quote" at bounding box center [1199, 127] width 158 height 30
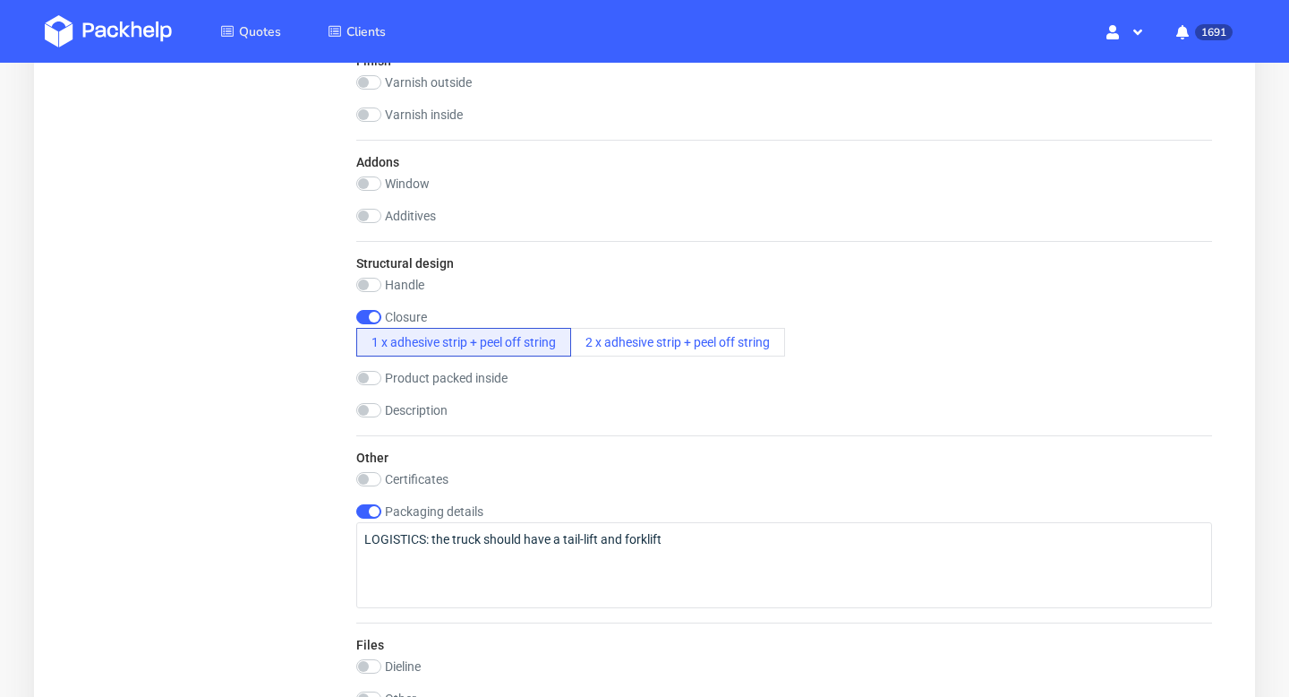
scroll to position [1561, 0]
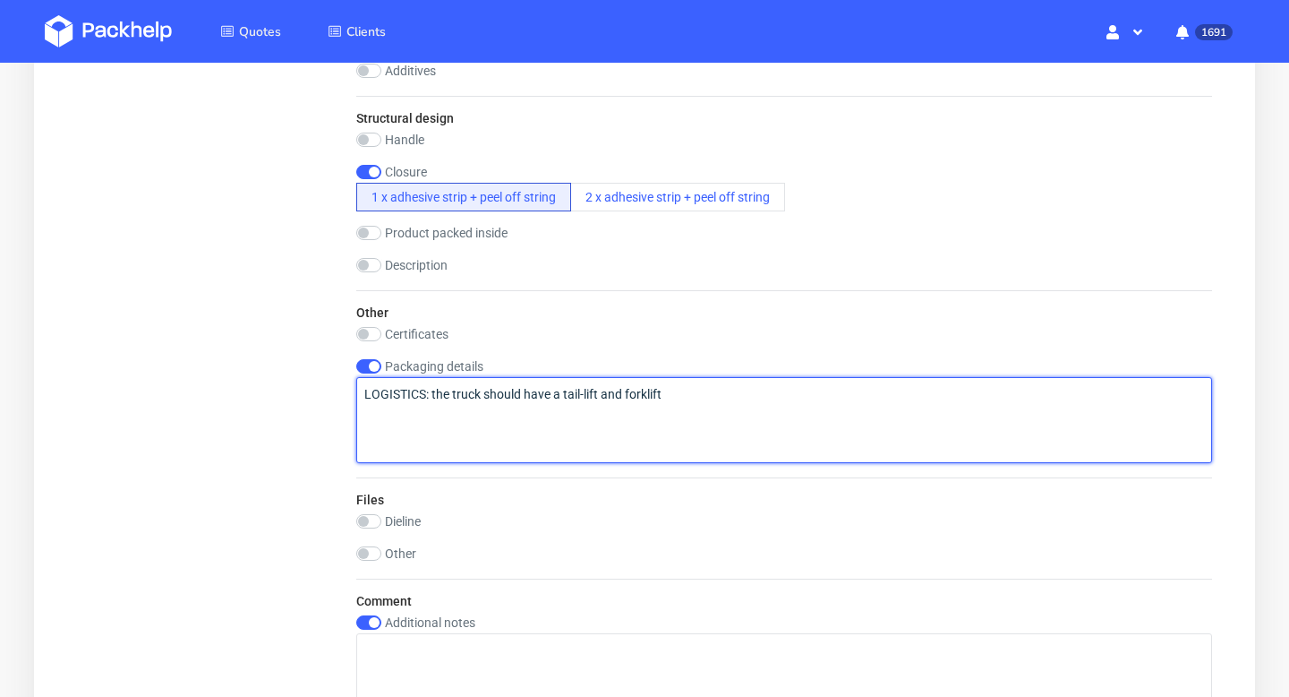
click at [695, 397] on textarea "LOGISTICS: the truck should have a tail-lift and forklift" at bounding box center [784, 420] width 856 height 86
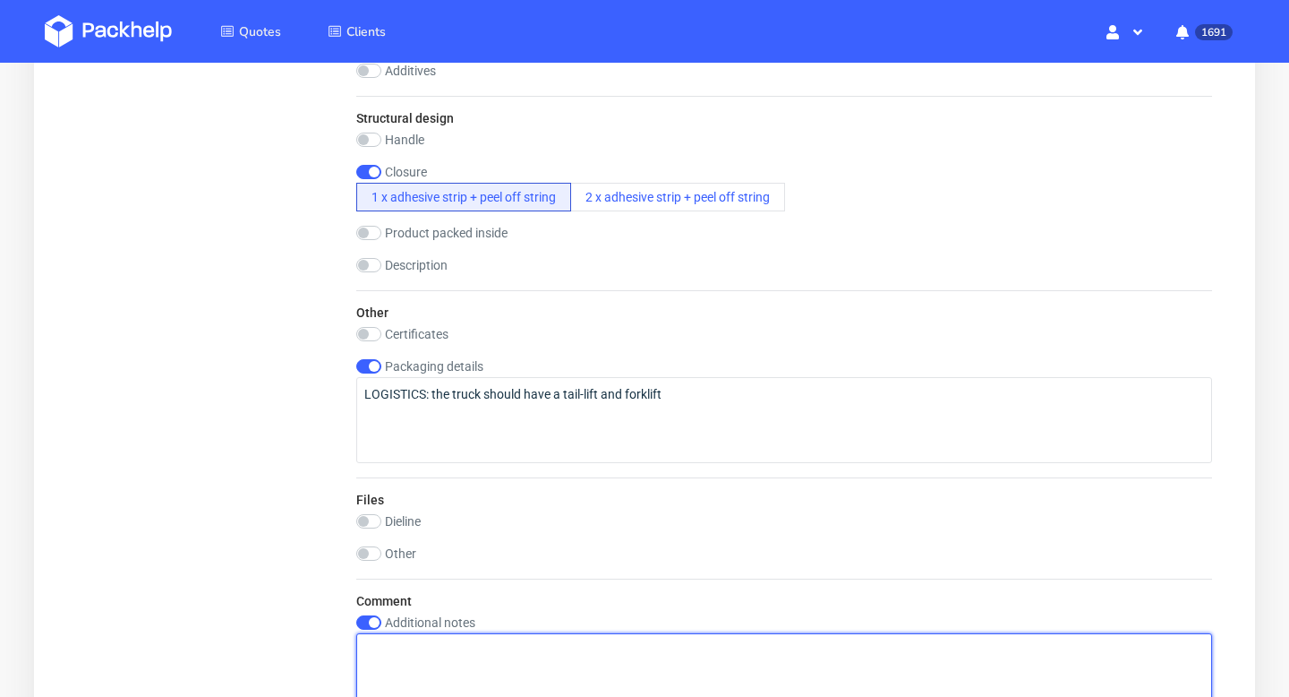
click at [582, 664] on textarea at bounding box center [784, 676] width 856 height 86
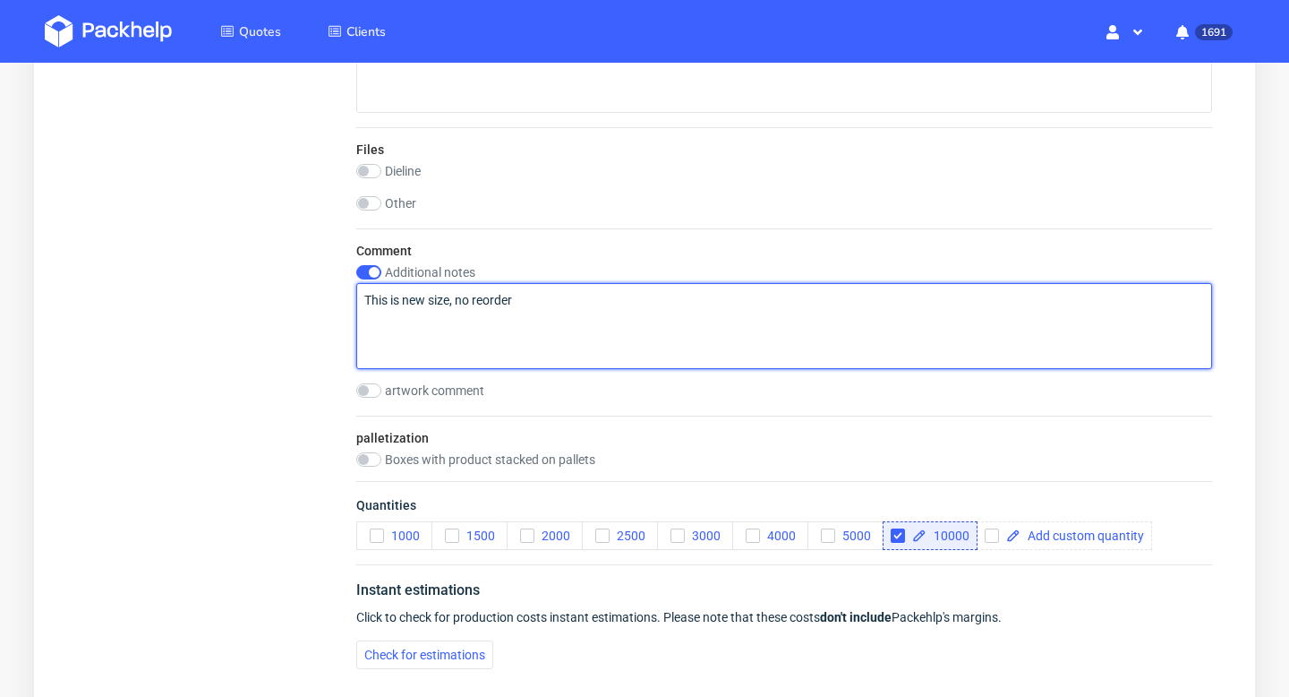
scroll to position [2122, 0]
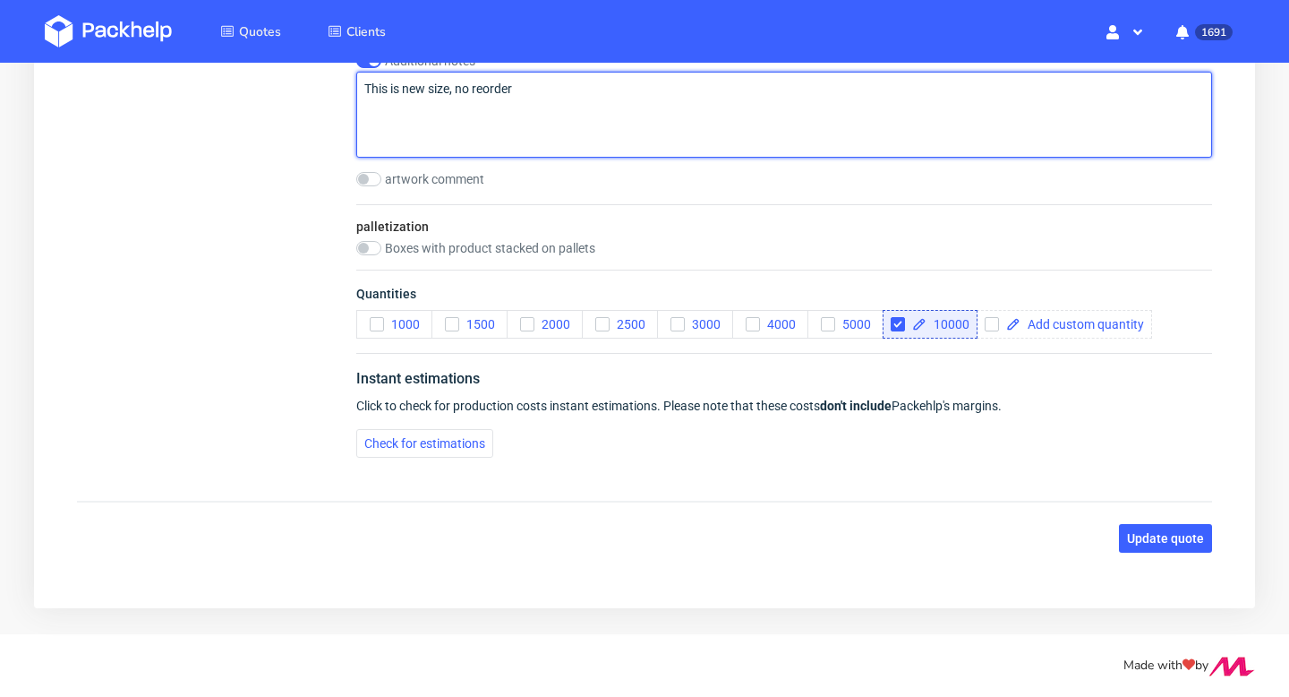
type textarea "This is new size, no reorder"
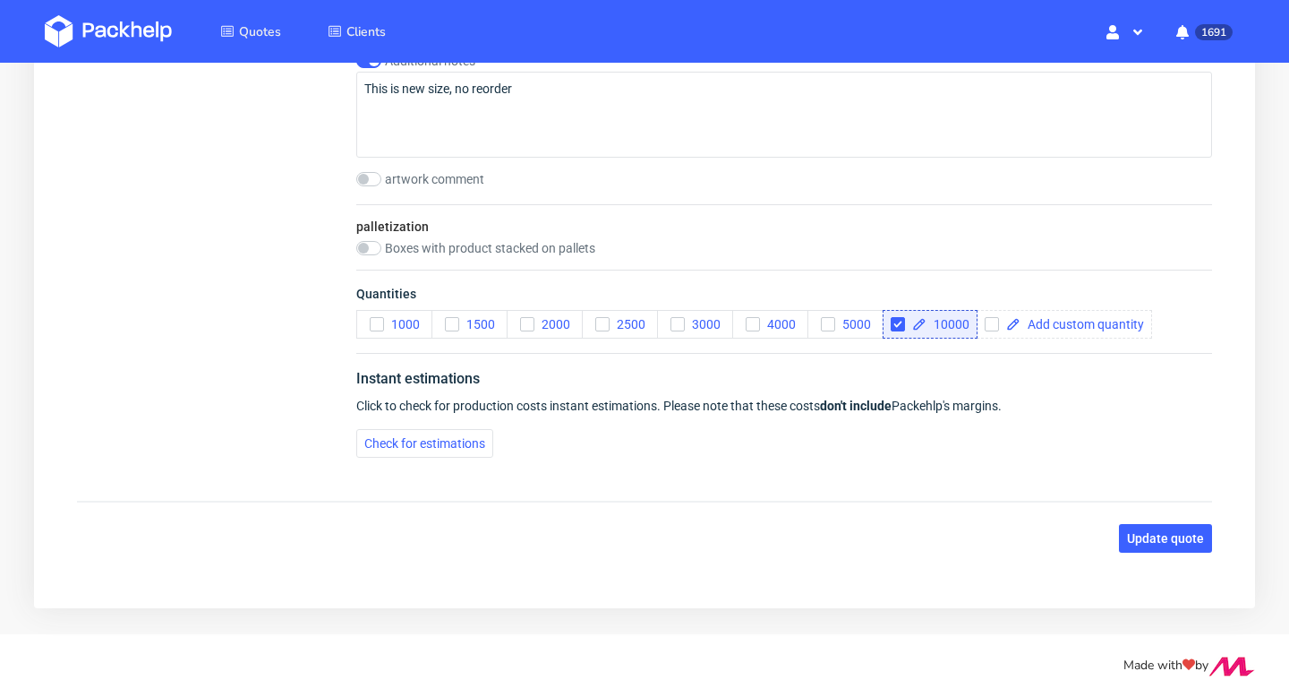
click at [1201, 540] on span "Update quote" at bounding box center [1165, 538] width 77 height 13
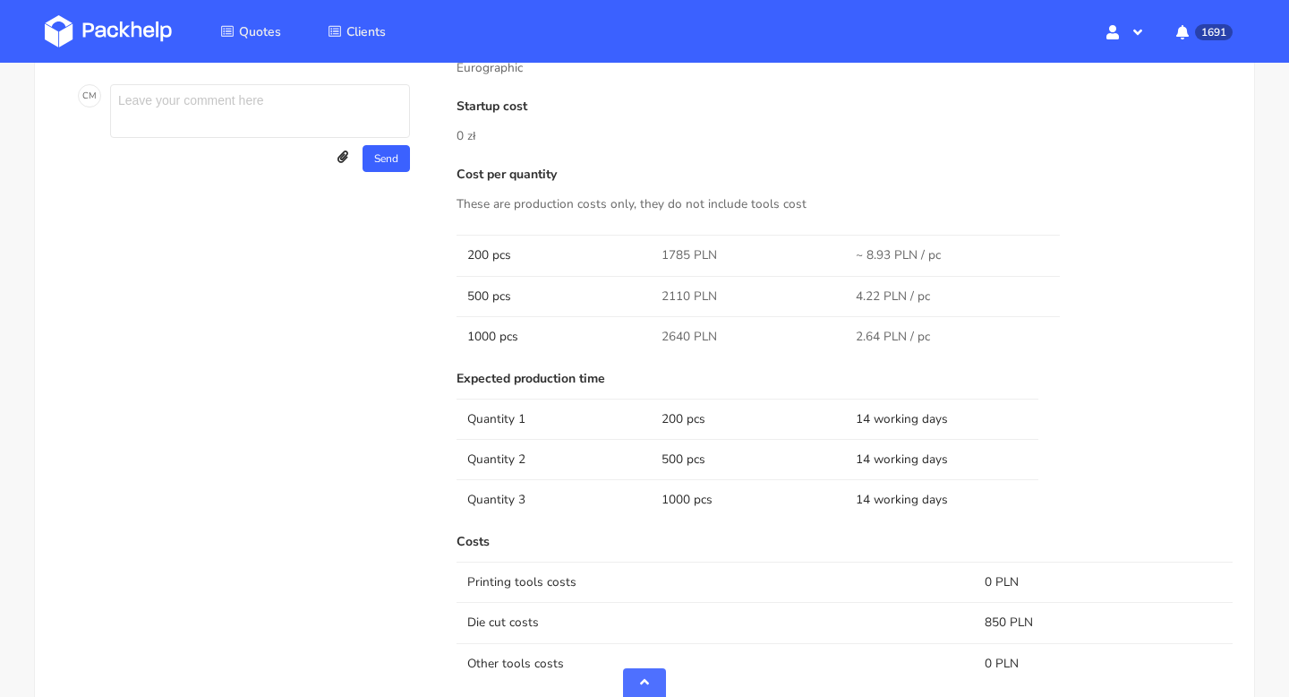
scroll to position [1092, 0]
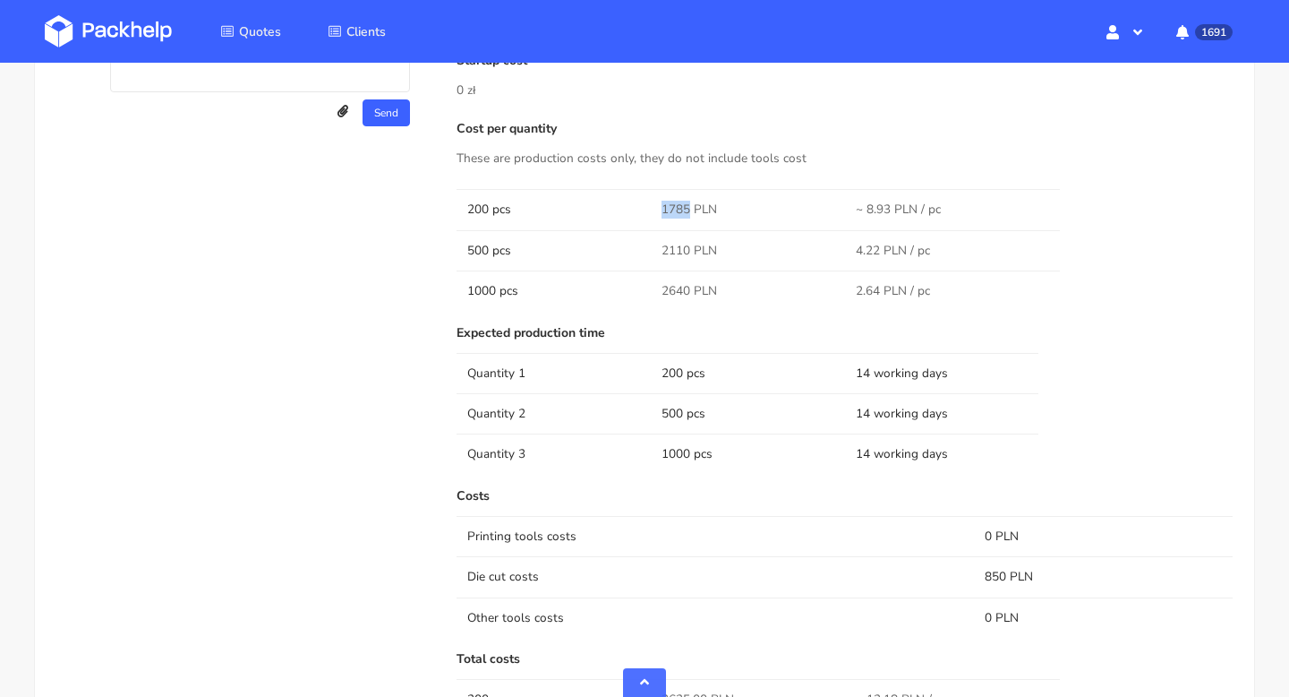
drag, startPoint x: 688, startPoint y: 207, endPoint x: 652, endPoint y: 207, distance: 35.8
click at [652, 207] on td "1785 PLN" at bounding box center [748, 209] width 194 height 40
copy span "1785"
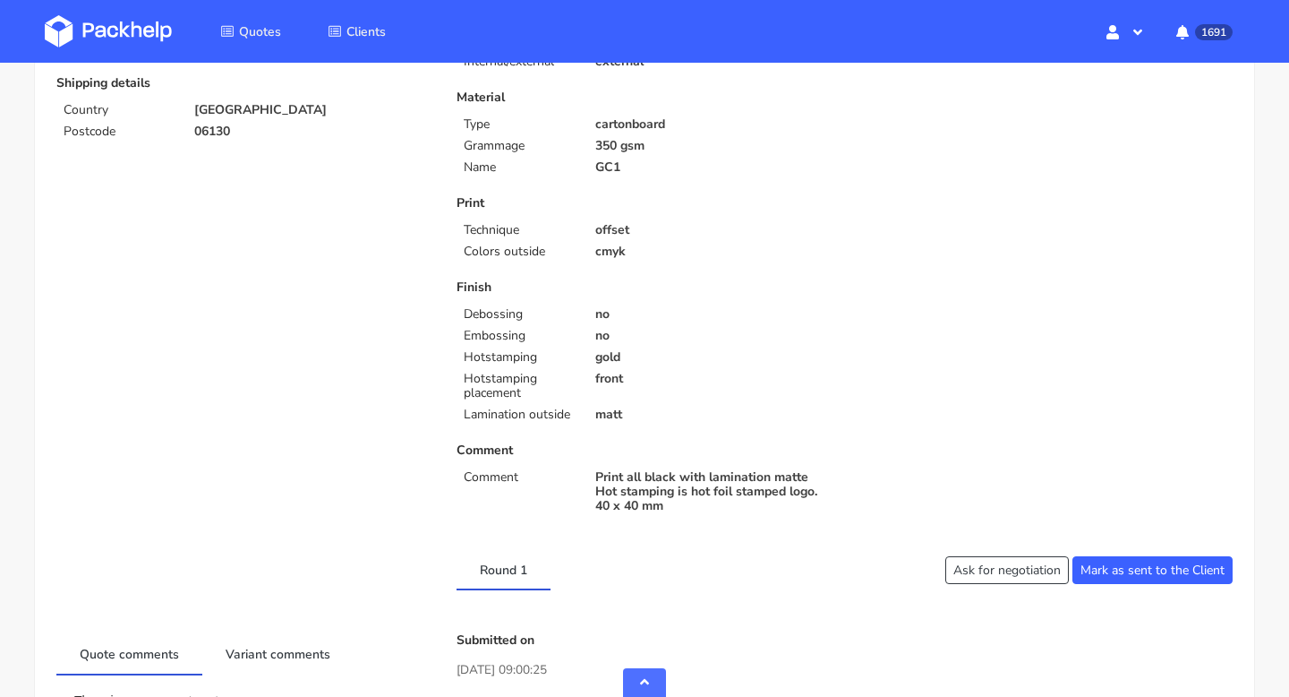
scroll to position [235, 0]
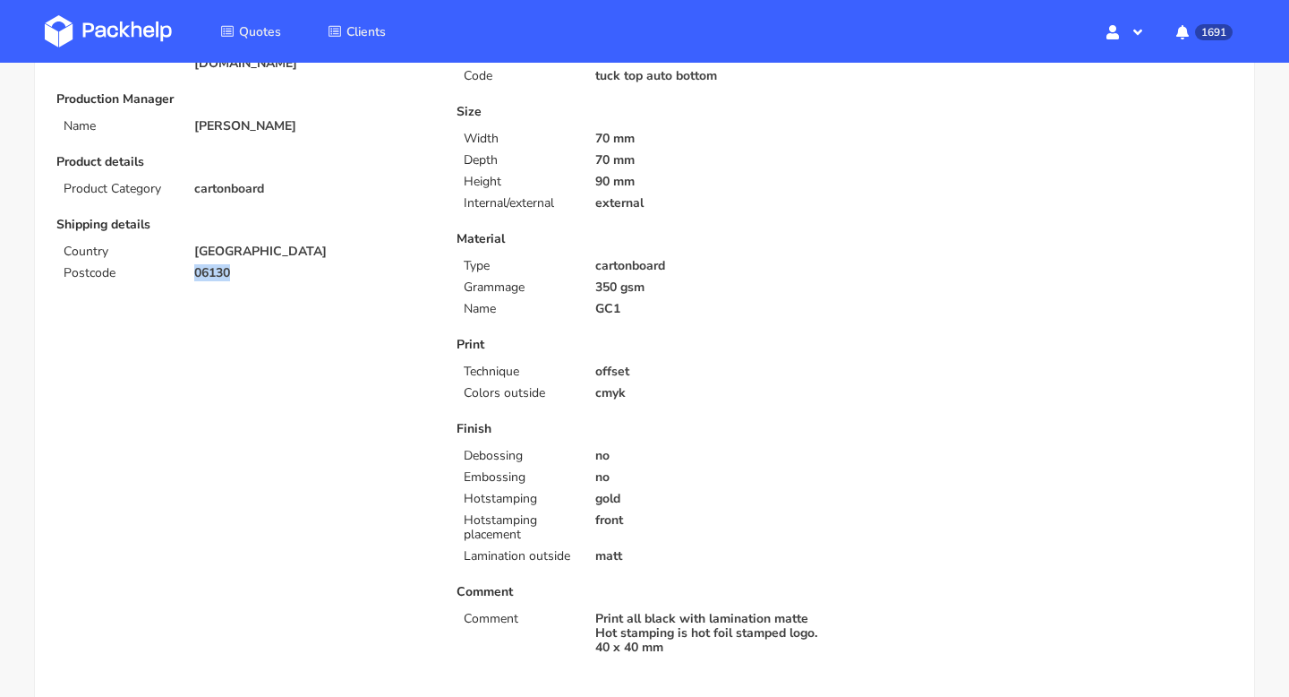
drag, startPoint x: 238, startPoint y: 244, endPoint x: 186, endPoint y: 244, distance: 51.9
click at [186, 266] on div "06130" at bounding box center [313, 273] width 262 height 14
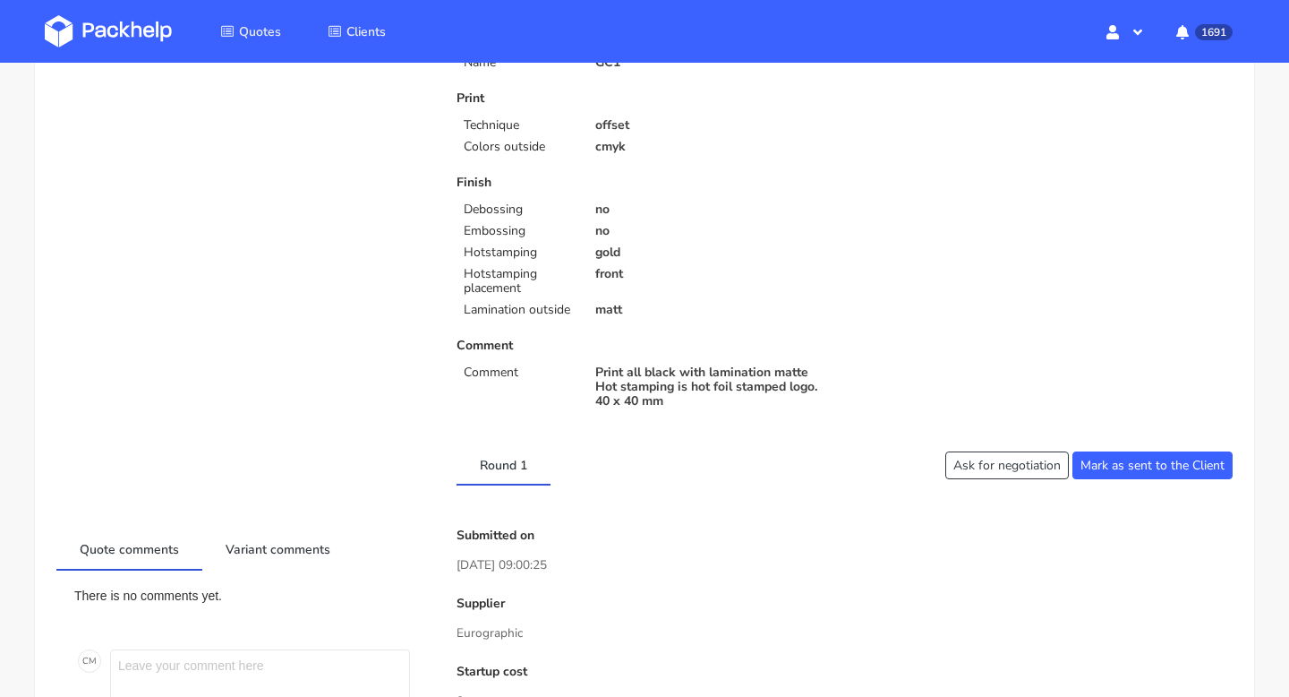
scroll to position [0, 0]
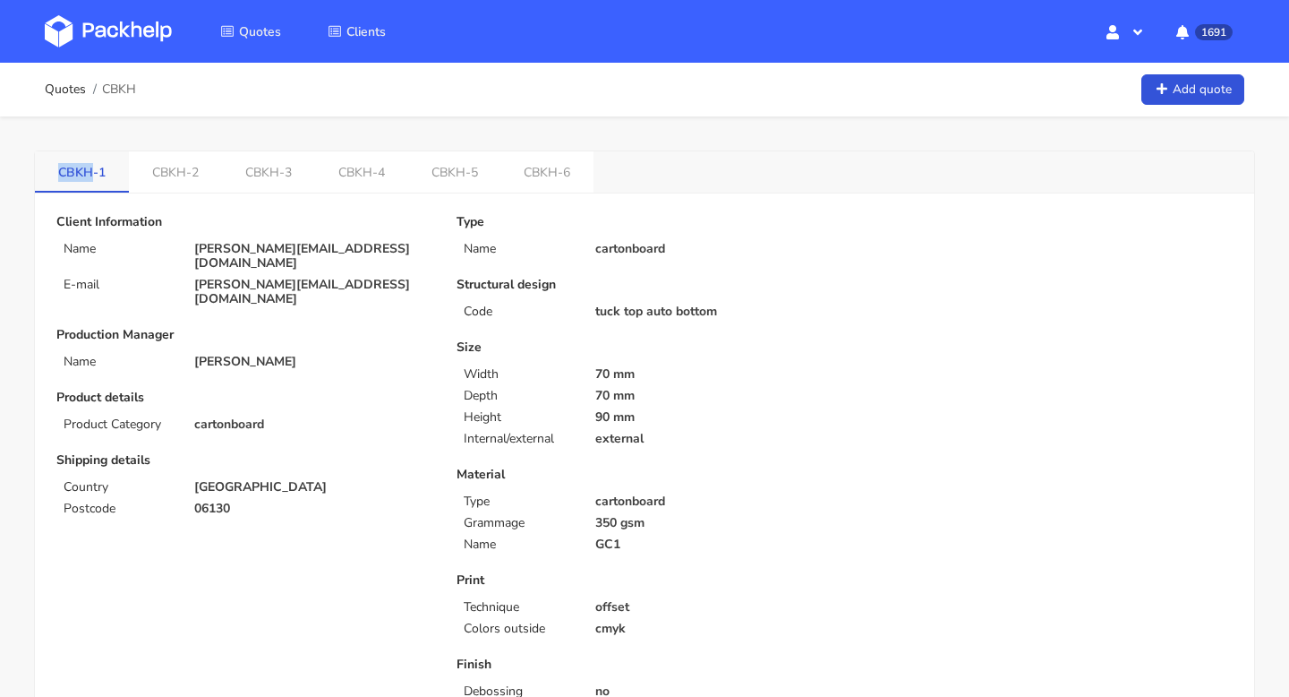
copy link "CBKH"
drag, startPoint x: 37, startPoint y: 166, endPoint x: 93, endPoint y: 169, distance: 56.5
click at [93, 169] on link "CBKH-1" at bounding box center [82, 170] width 94 height 39
click at [170, 167] on link "CBKH-2" at bounding box center [175, 170] width 93 height 39
click at [253, 180] on link "CBKH-3" at bounding box center [269, 170] width 93 height 39
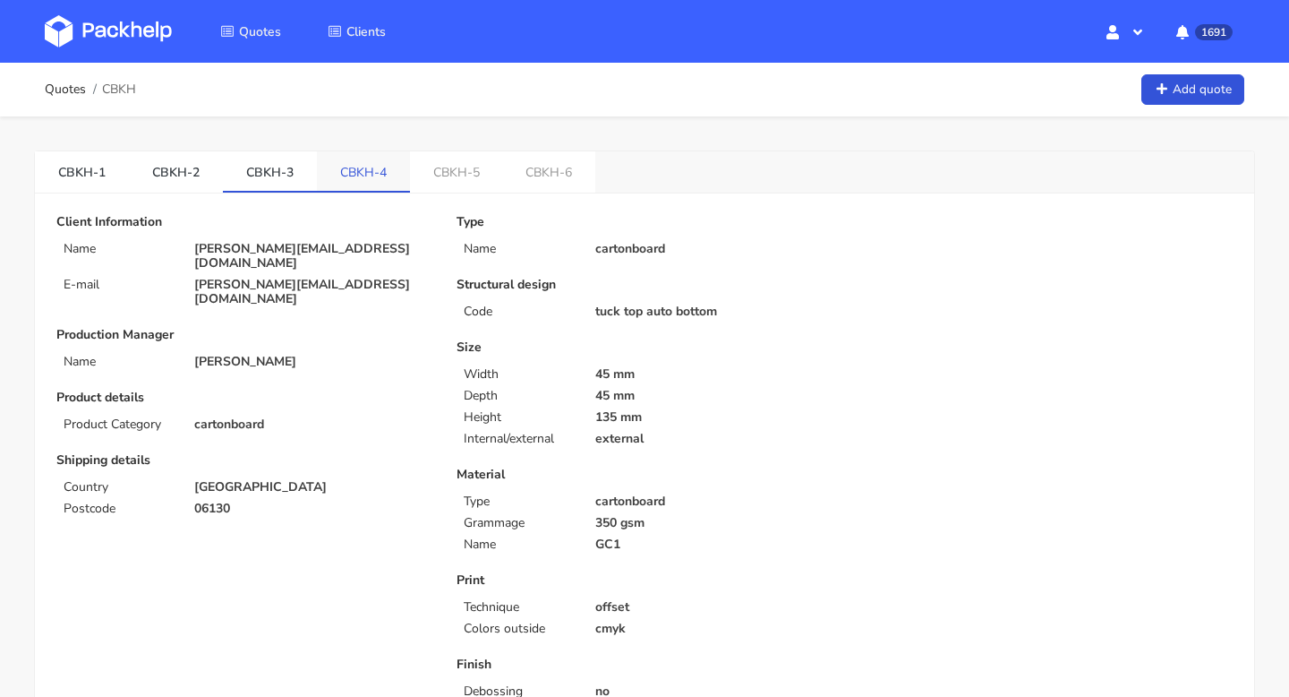
click at [358, 181] on link "CBKH-4" at bounding box center [363, 170] width 93 height 39
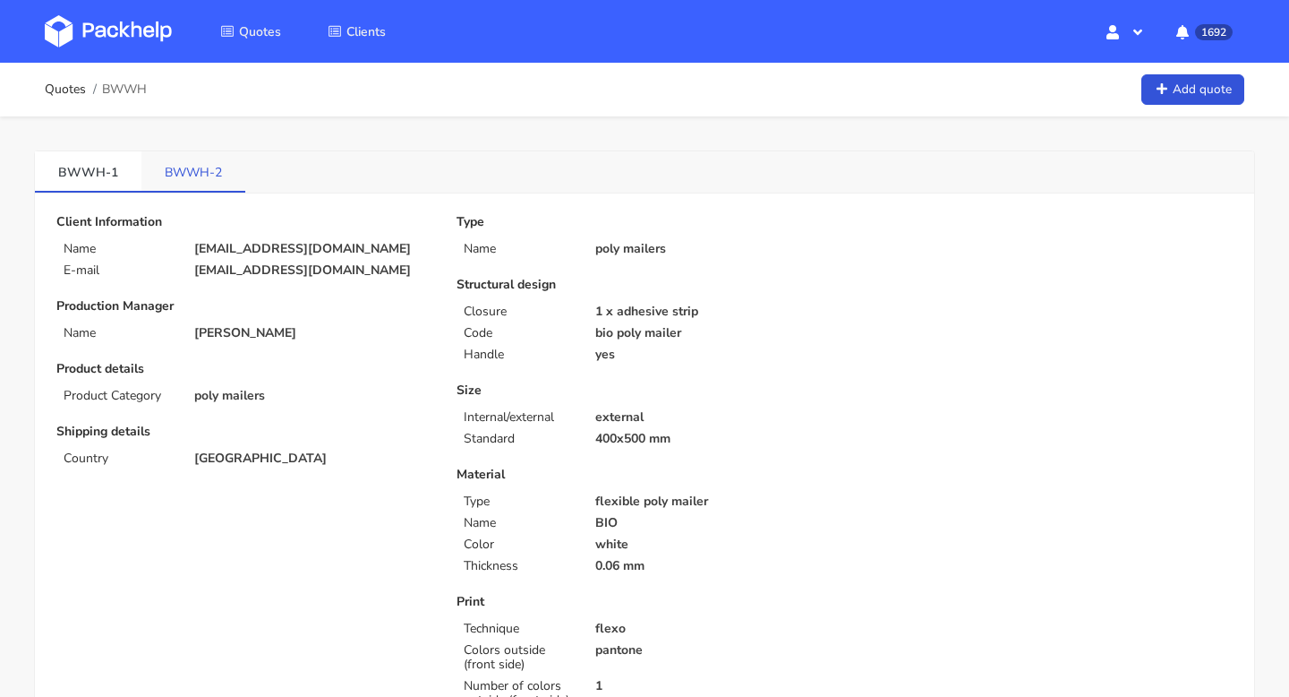
click at [174, 177] on link "BWWH-2" at bounding box center [193, 170] width 104 height 39
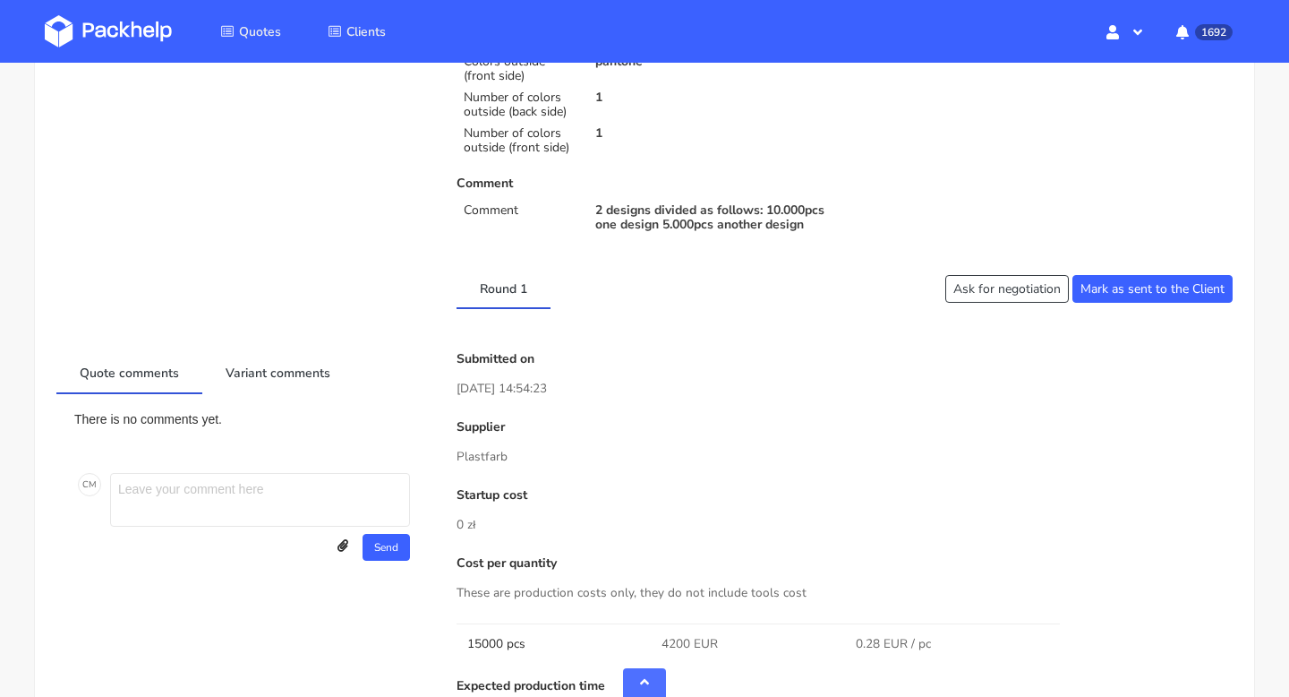
scroll to position [830, 0]
